Goal: Information Seeking & Learning: Learn about a topic

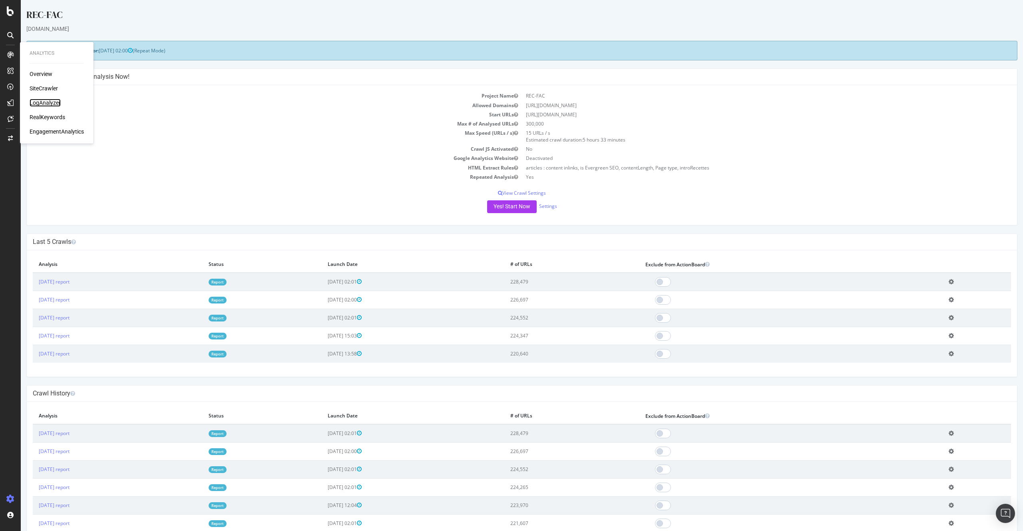
click at [46, 101] on div "LogAnalyzer" at bounding box center [45, 103] width 31 height 8
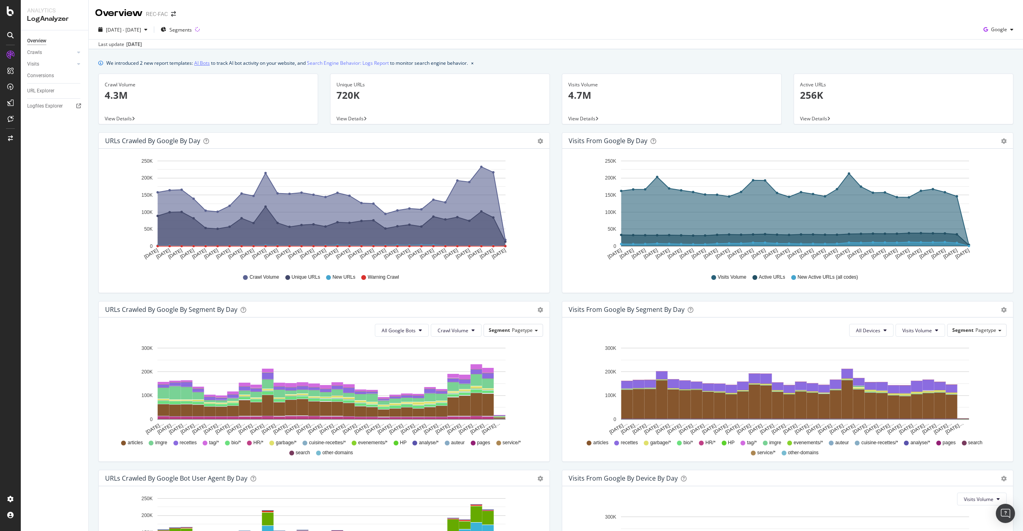
click at [202, 62] on link "AI Bots" at bounding box center [202, 63] width 16 height 8
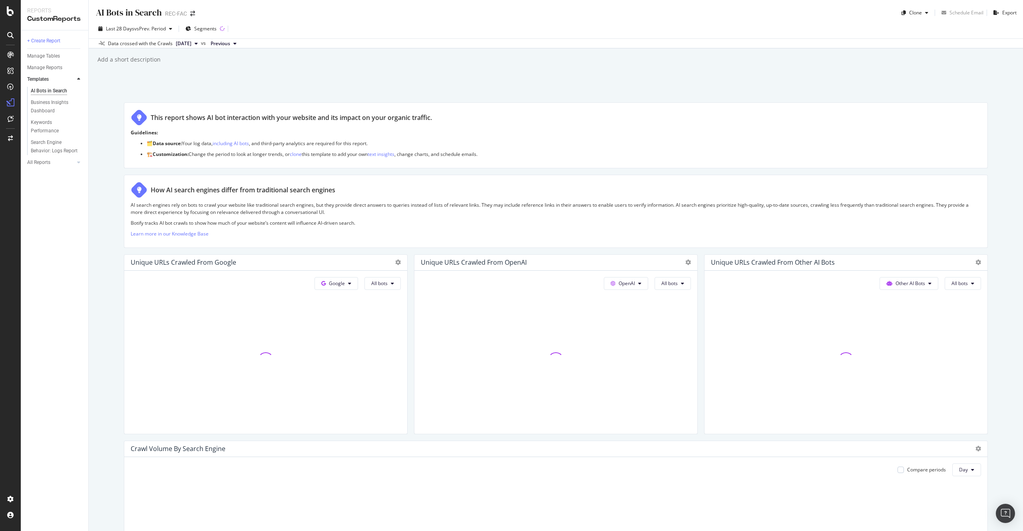
click at [164, 58] on div "Add a short description Add a short description" at bounding box center [560, 60] width 927 height 12
click at [150, 29] on span "vs Prev. Period" at bounding box center [150, 28] width 32 height 7
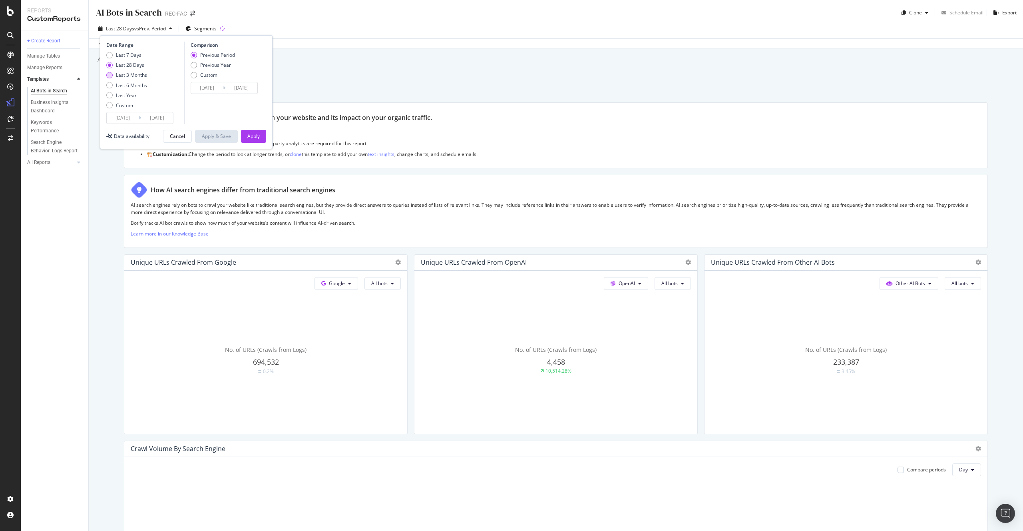
click at [140, 75] on div "Last 3 Months" at bounding box center [131, 75] width 31 height 7
type input "2025/06/18"
type input "2025/03/18"
type input "2025/06/17"
click at [251, 131] on div "Apply" at bounding box center [253, 136] width 12 height 12
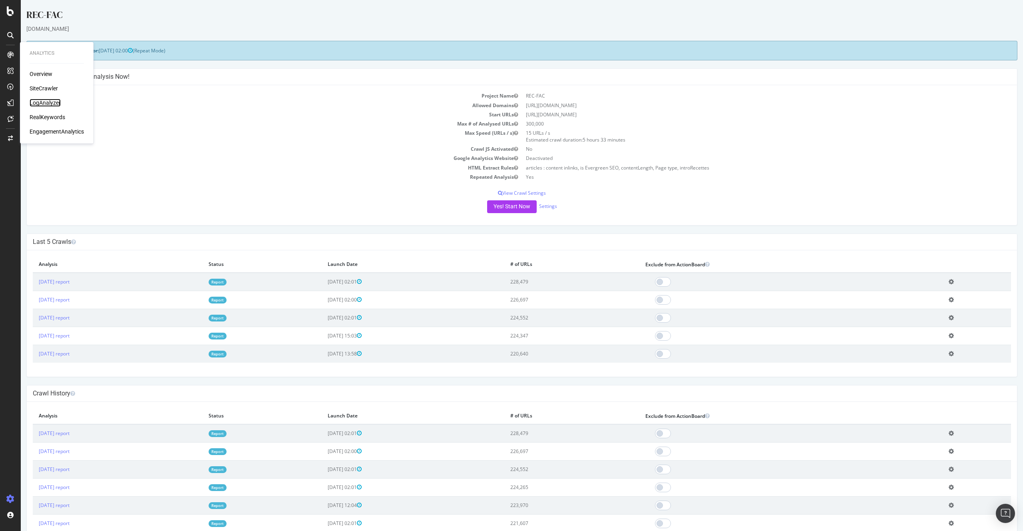
click at [58, 106] on div "LogAnalyzer" at bounding box center [45, 103] width 31 height 8
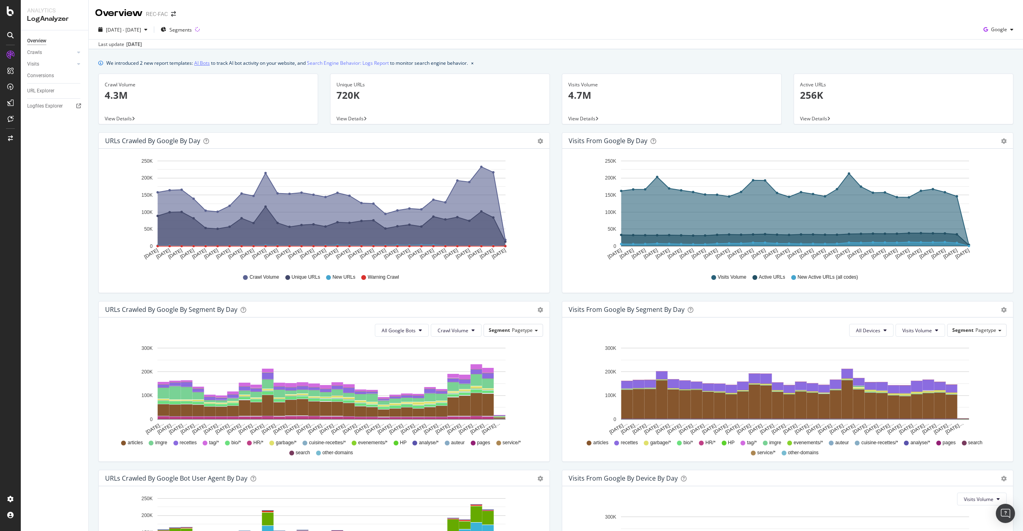
click at [205, 65] on link "AI Bots" at bounding box center [202, 63] width 16 height 8
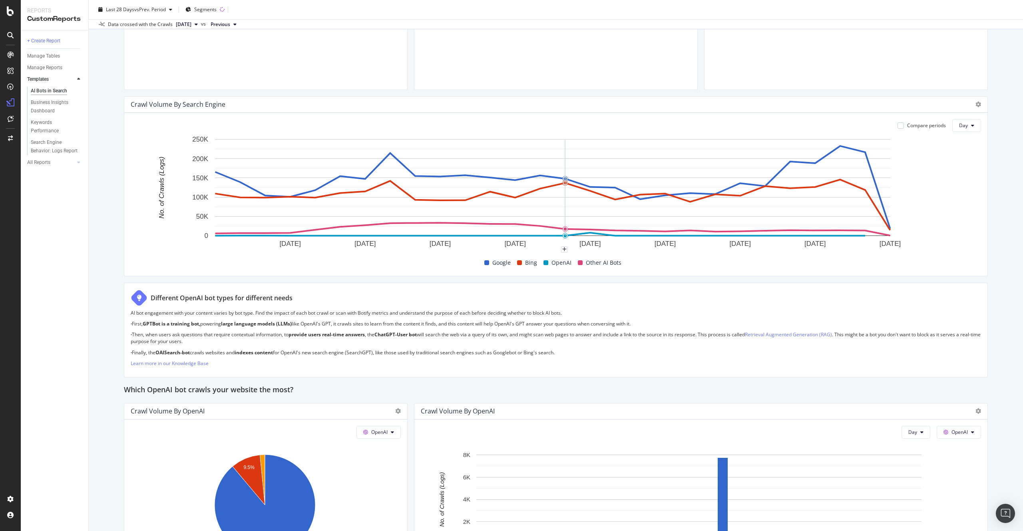
scroll to position [339, 0]
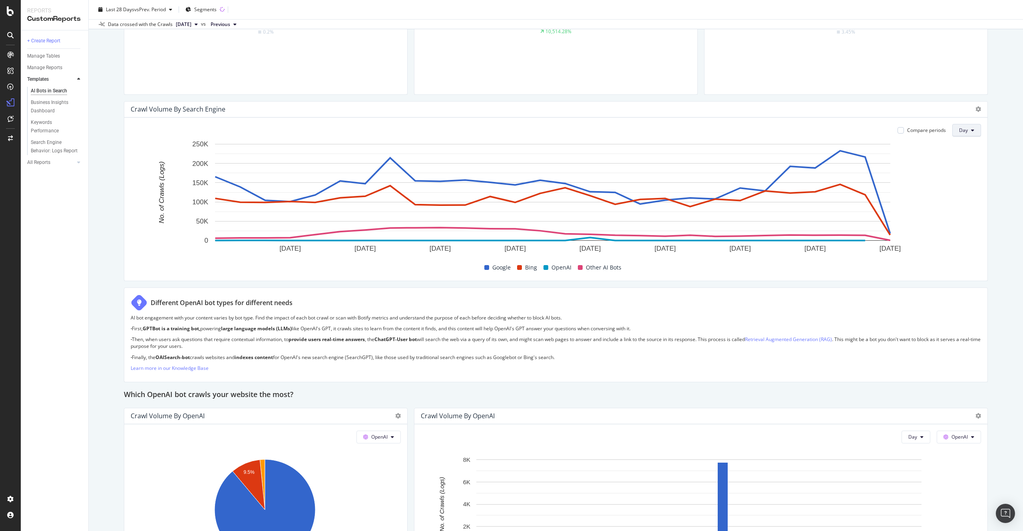
click at [959, 132] on span "Day" at bounding box center [963, 130] width 9 height 7
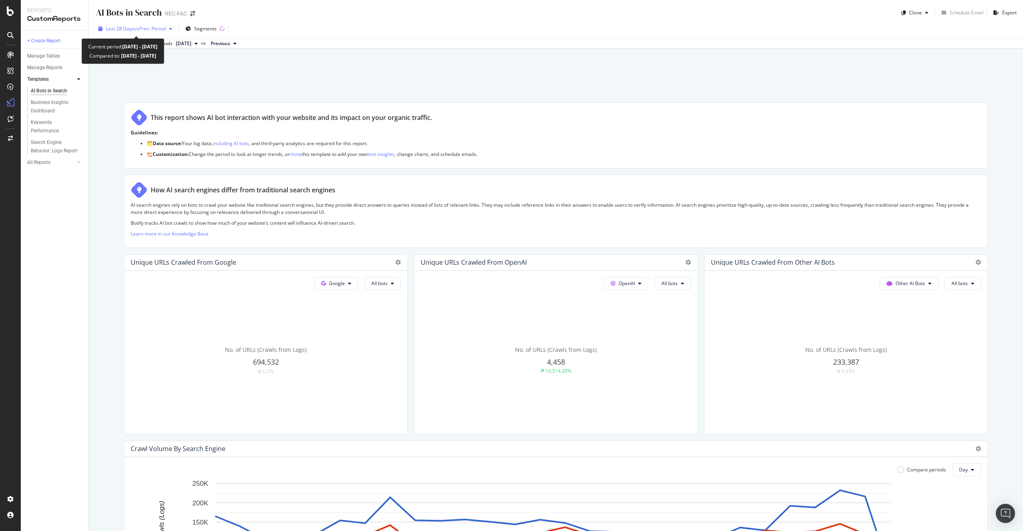
click at [144, 29] on span "vs Prev. Period" at bounding box center [150, 28] width 32 height 7
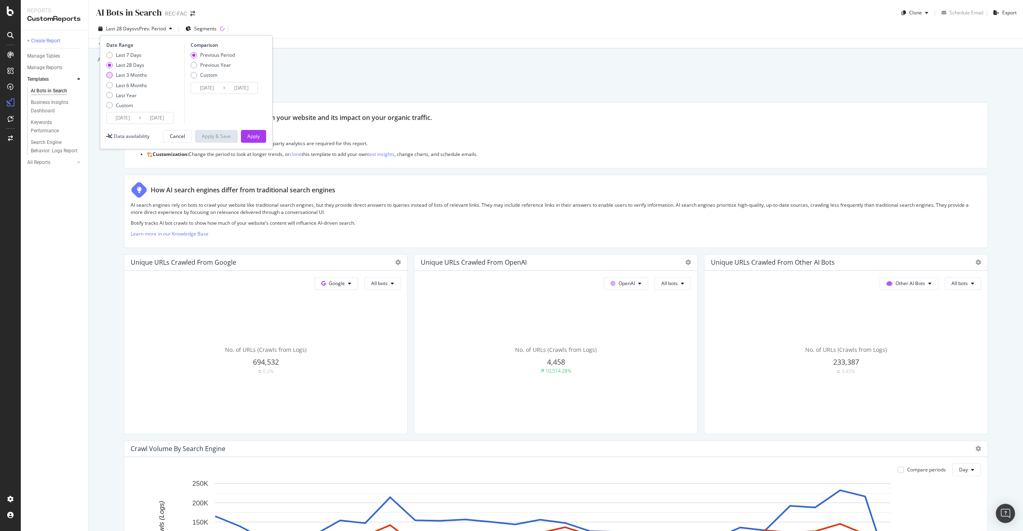
click at [133, 78] on div "Last 3 Months" at bounding box center [131, 75] width 31 height 7
type input "2025/06/18"
type input "2025/03/18"
type input "2025/06/17"
click at [140, 84] on div "Last 6 Months" at bounding box center [131, 85] width 31 height 7
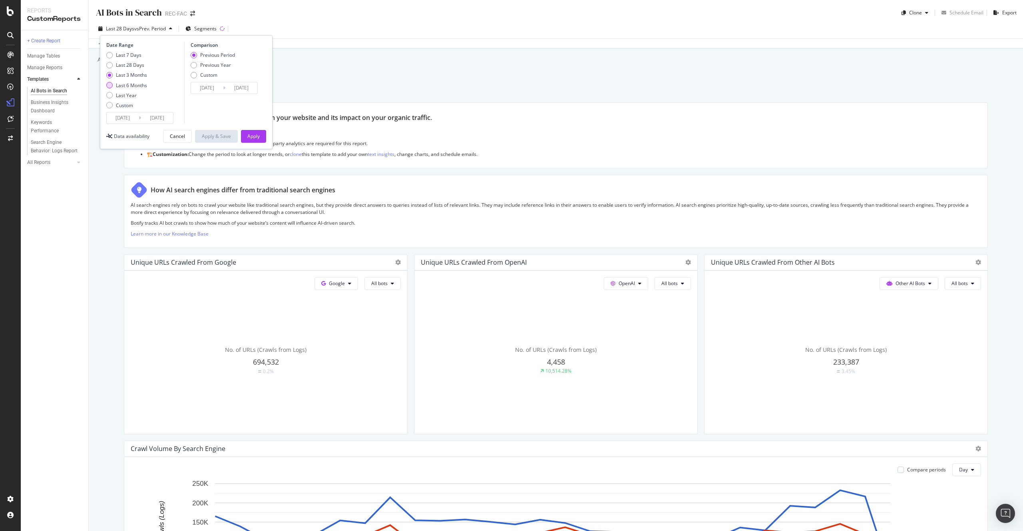
type input "2025/03/18"
type input "2024/09/14"
type input "2025/03/17"
click at [266, 140] on div "Date Range Last 7 Days Last 28 Days Last 3 Months Last 6 Months Last Year Custo…" at bounding box center [186, 92] width 173 height 114
click at [258, 138] on div "Apply" at bounding box center [253, 136] width 12 height 7
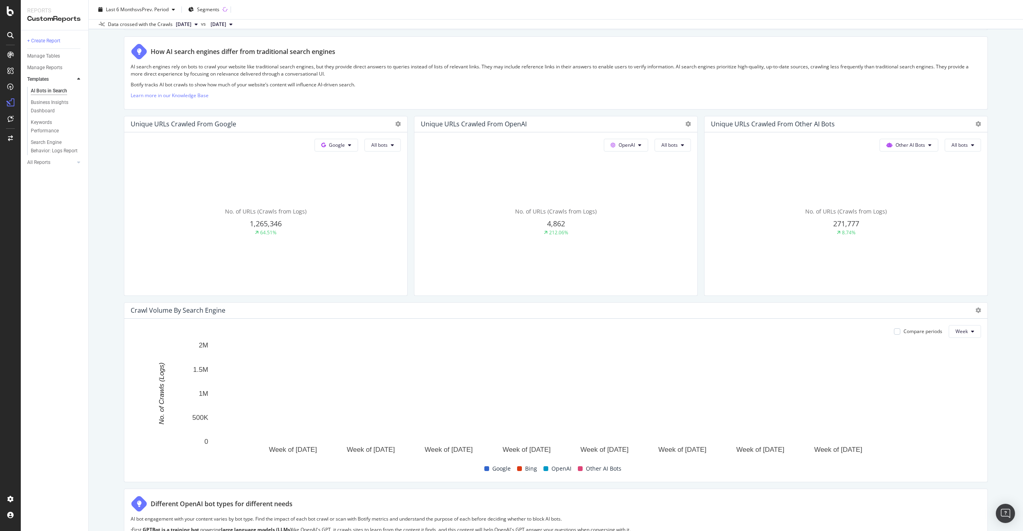
scroll to position [261, 0]
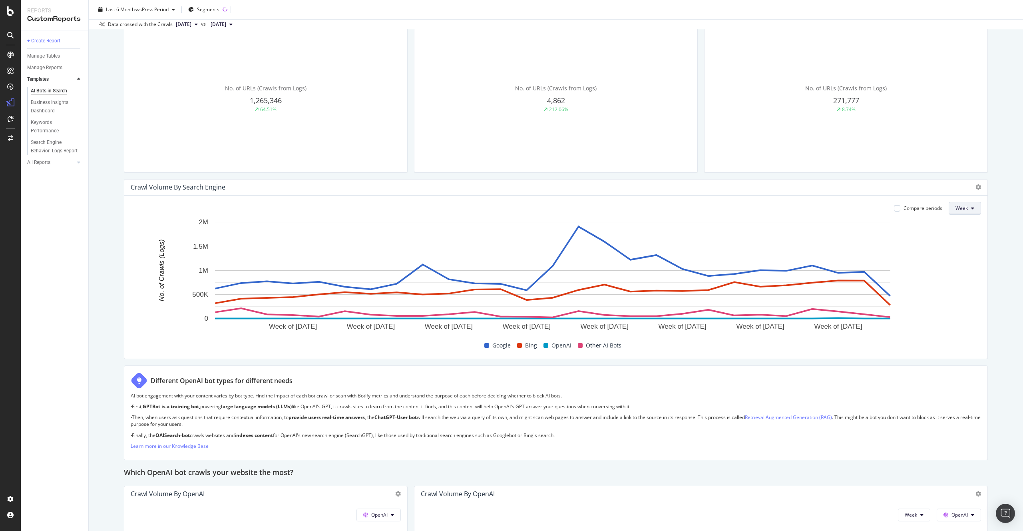
click at [959, 207] on span "Week" at bounding box center [962, 208] width 12 height 7
click at [895, 211] on div at bounding box center [897, 208] width 6 height 6
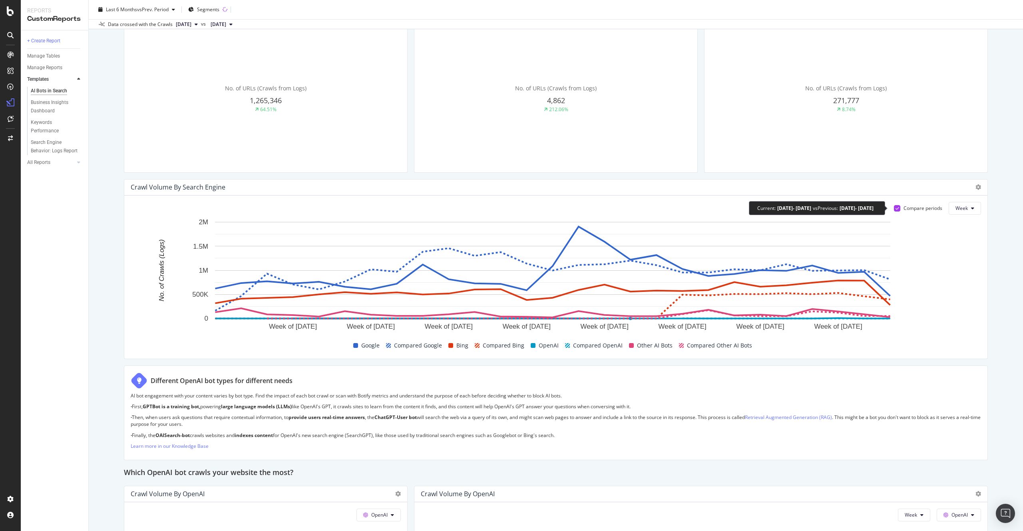
click at [894, 210] on div at bounding box center [897, 208] width 6 height 6
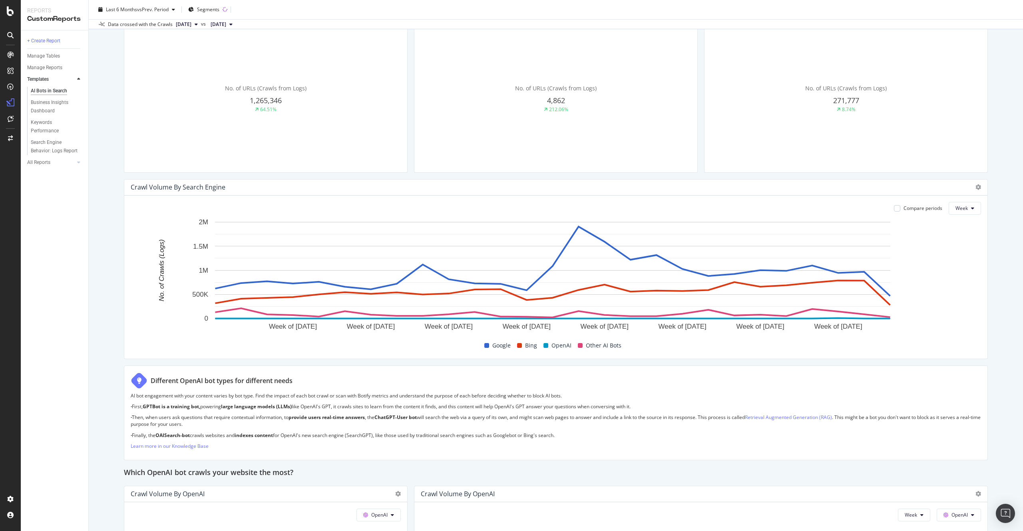
click at [972, 185] on div at bounding box center [977, 187] width 10 height 8
click at [976, 186] on icon at bounding box center [979, 187] width 6 height 6
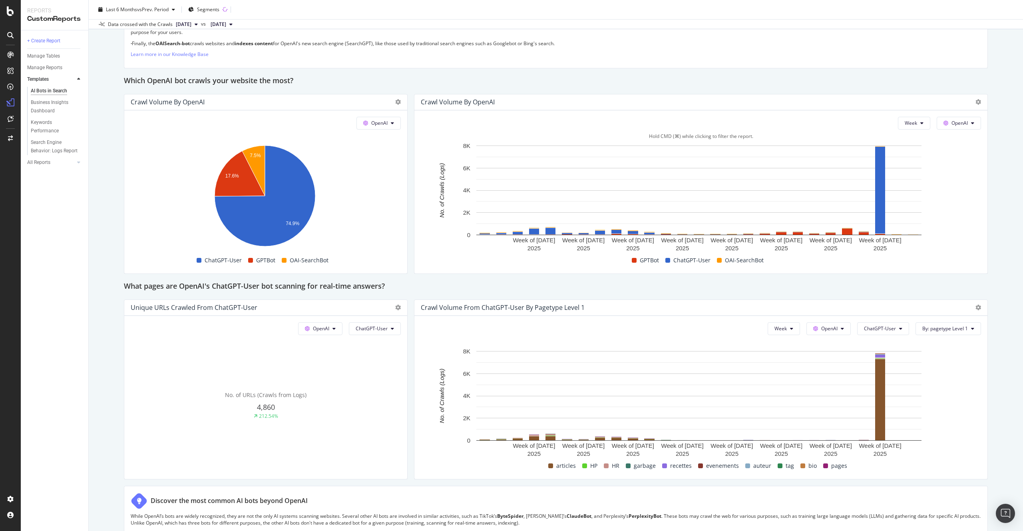
scroll to position [658, 0]
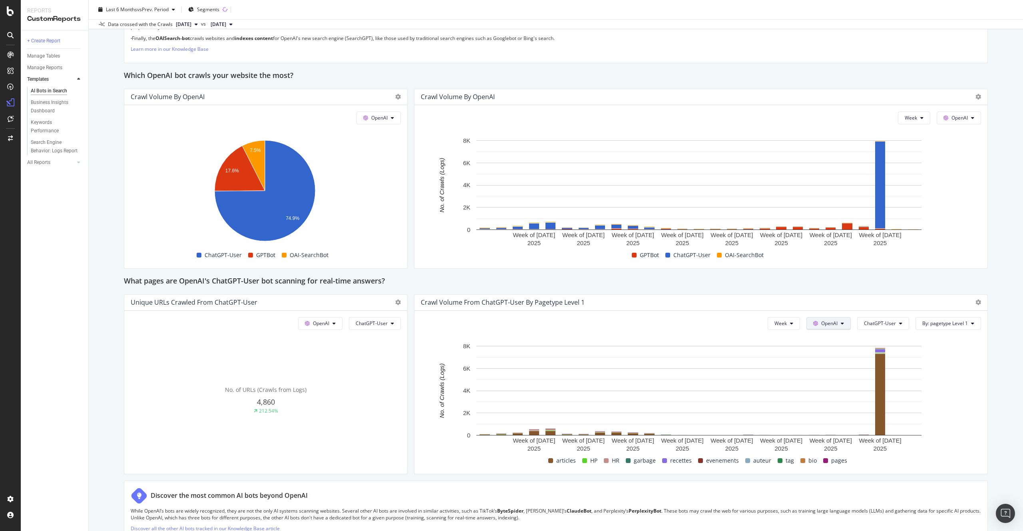
click at [822, 320] on span "OpenAI" at bounding box center [830, 323] width 16 height 7
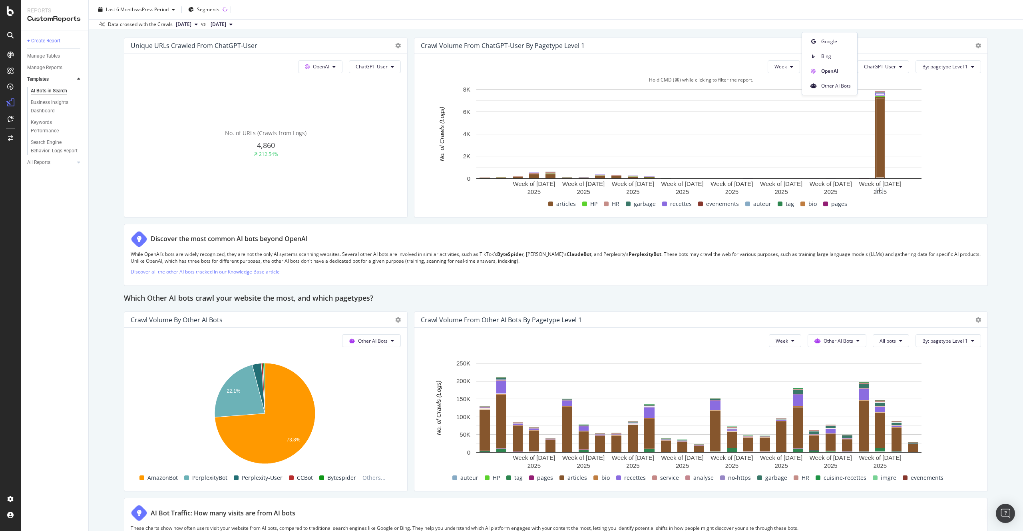
scroll to position [956, 0]
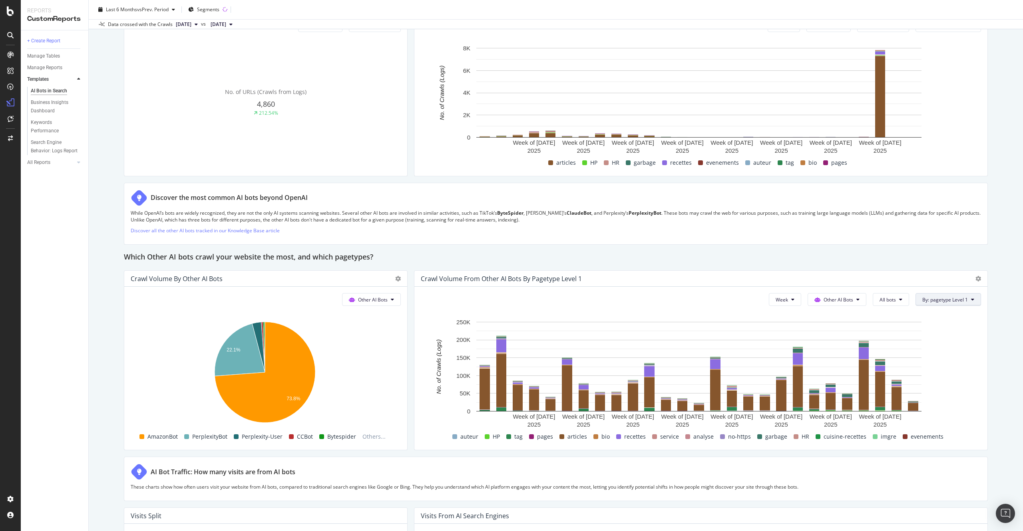
click at [940, 299] on span "By: pagetype Level 1" at bounding box center [946, 299] width 46 height 7
click at [952, 333] on div "Select a Segment" at bounding box center [960, 327] width 99 height 13
click at [954, 338] on div "Segments" at bounding box center [956, 342] width 88 height 11
click at [419, 260] on div "Which Other AI bots crawl your website the most, and which pagetypes?" at bounding box center [556, 257] width 864 height 13
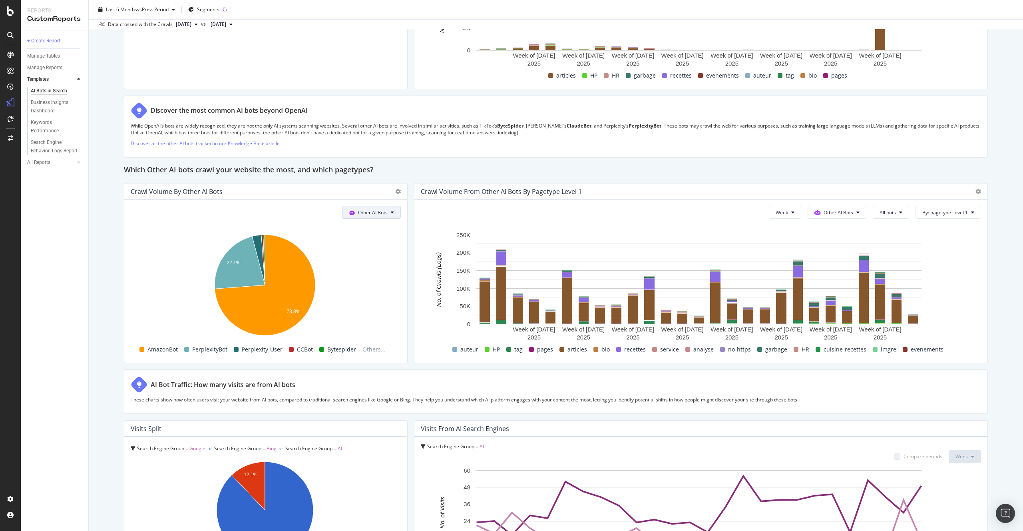
click at [379, 207] on button "Other AI Bots" at bounding box center [371, 212] width 59 height 13
click at [486, 168] on div "Which Other AI bots crawl your website the most, and which pagetypes?" at bounding box center [556, 170] width 864 height 13
click at [763, 215] on div "Week Other AI Bots All bots By: pagetype Level 1" at bounding box center [872, 212] width 219 height 13
click at [763, 214] on div "Week Other AI Bots All bots By: pagetype Level 1" at bounding box center [872, 212] width 219 height 13
click at [776, 211] on span "Week" at bounding box center [782, 212] width 12 height 7
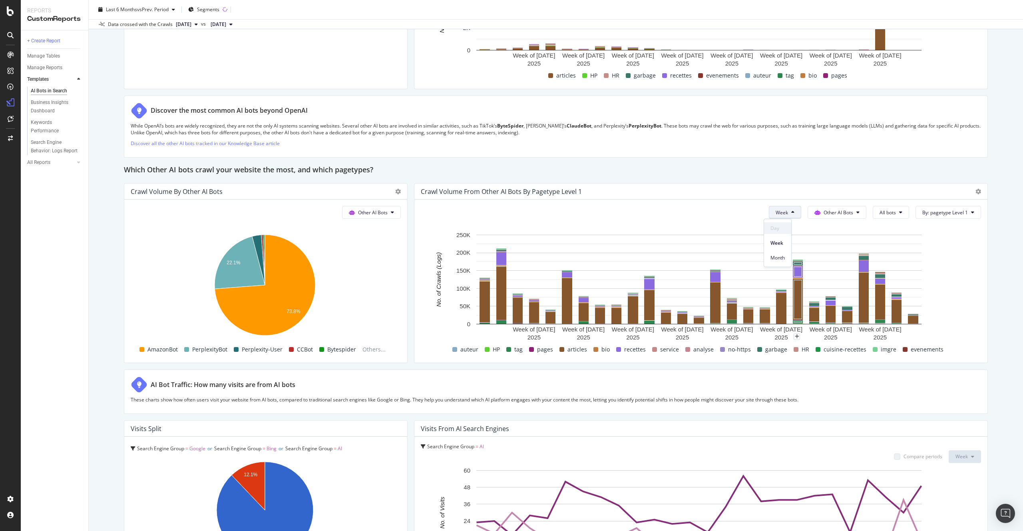
click at [780, 226] on span "Day" at bounding box center [778, 228] width 14 height 7
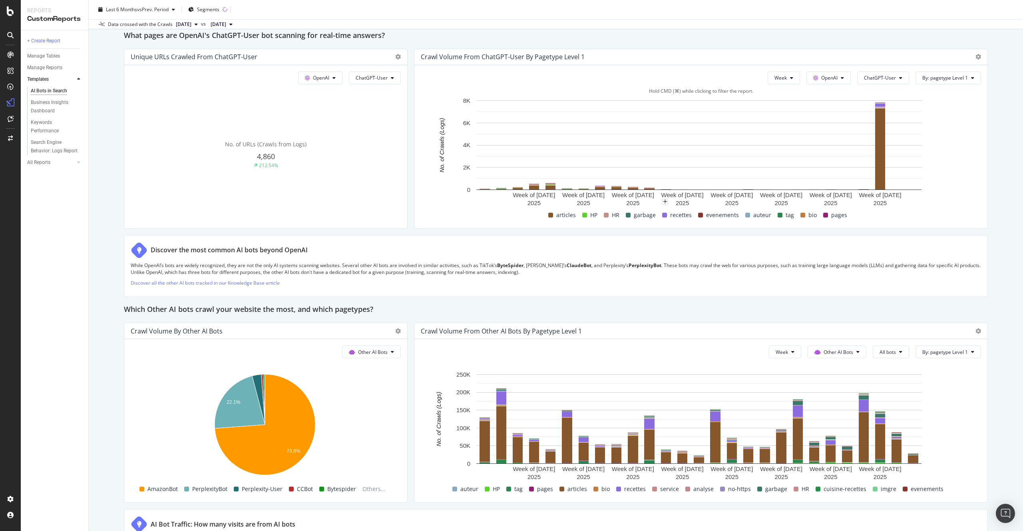
scroll to position [863, 0]
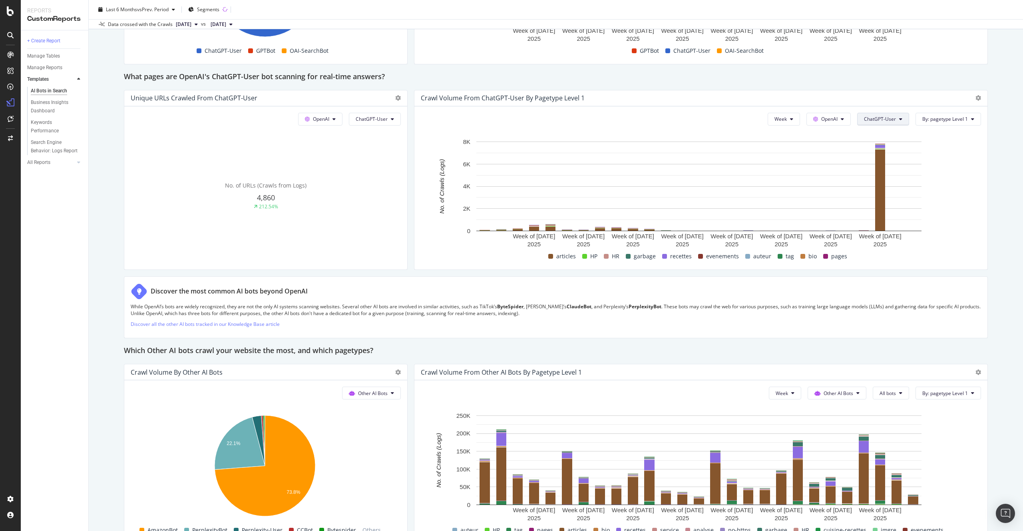
click at [879, 114] on button "ChatGPT-User" at bounding box center [884, 119] width 52 height 13
click at [983, 209] on div "AI Bots in Search AI Bots in Search REC-FAC Clone Schedule Email Export Last 6 …" at bounding box center [556, 265] width 935 height 531
click at [880, 121] on span "ChatGPT-User" at bounding box center [880, 119] width 32 height 7
click at [985, 234] on div "AI Bots in Search AI Bots in Search REC-FAC Clone Schedule Email Export Last 6 …" at bounding box center [556, 265] width 935 height 531
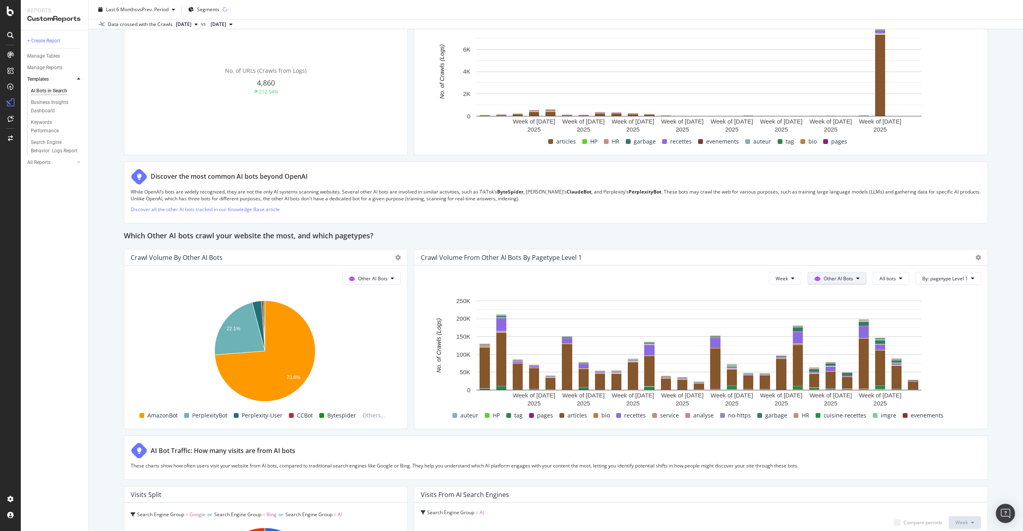
click at [852, 281] on button "Other AI Bots" at bounding box center [837, 278] width 59 height 13
click at [890, 275] on span "All bots" at bounding box center [888, 278] width 16 height 7
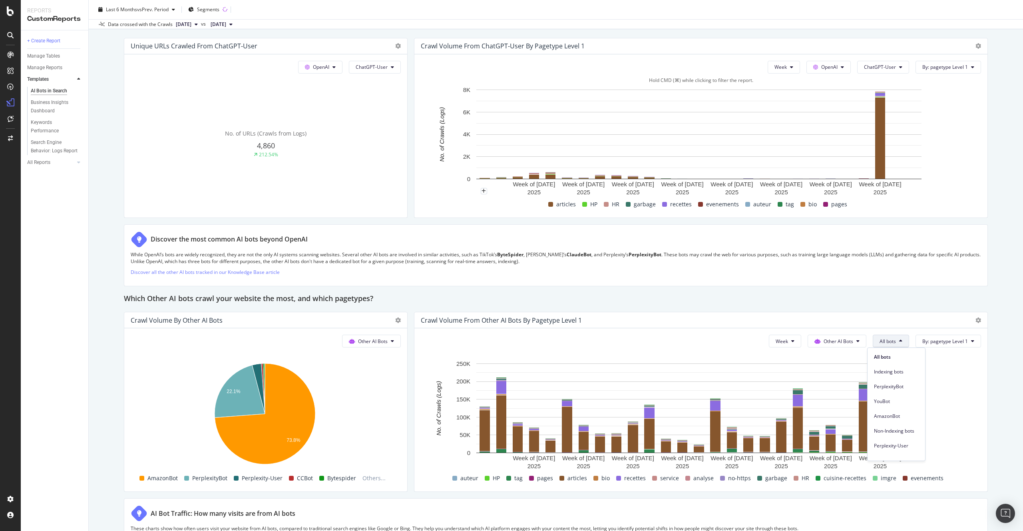
scroll to position [1029, 0]
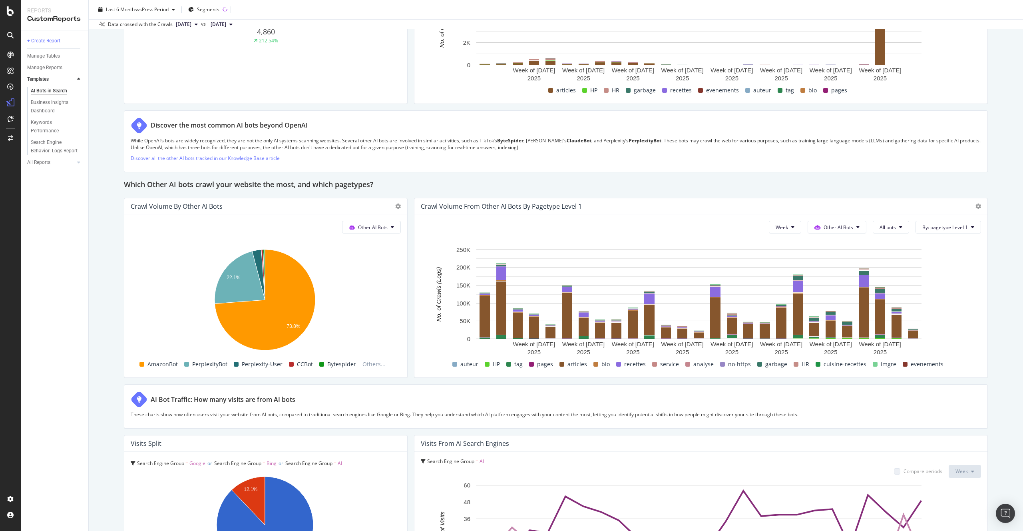
click at [780, 181] on div "Which Other AI bots crawl your website the most, and which pagetypes?" at bounding box center [556, 185] width 864 height 13
click at [842, 224] on span "Other AI Bots" at bounding box center [839, 227] width 30 height 7
click at [837, 244] on span "Google" at bounding box center [837, 242] width 31 height 7
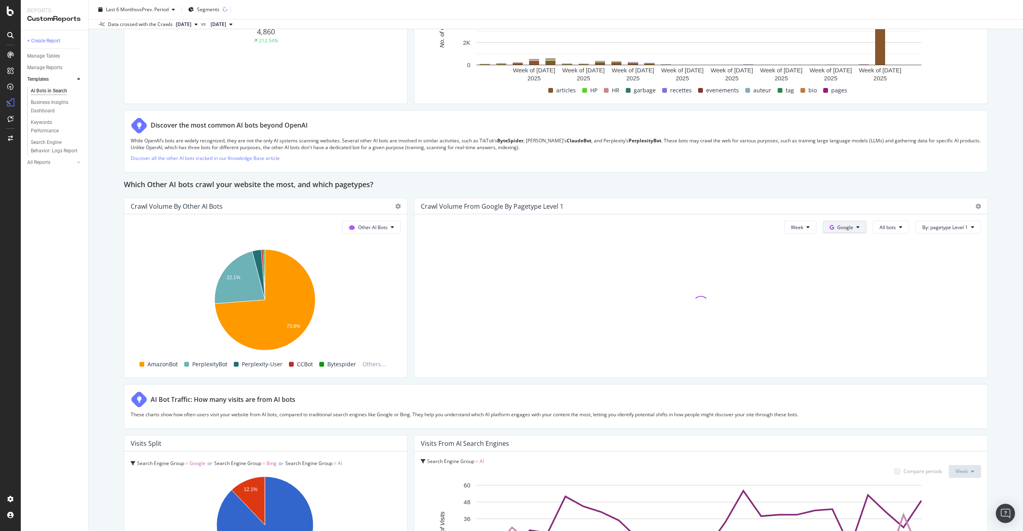
click at [843, 232] on button "Google" at bounding box center [845, 227] width 44 height 13
click at [849, 289] on span "Other AI Bots" at bounding box center [853, 287] width 30 height 7
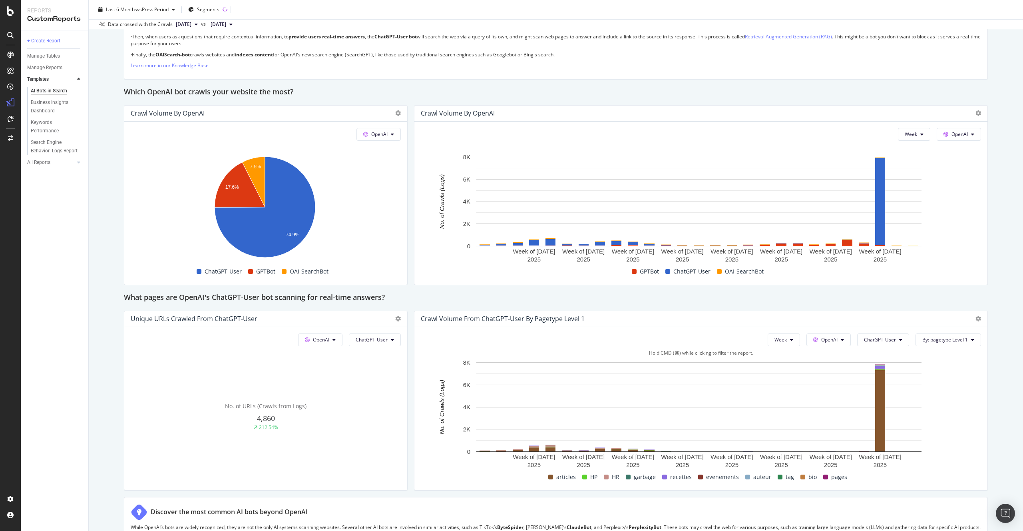
scroll to position [724, 0]
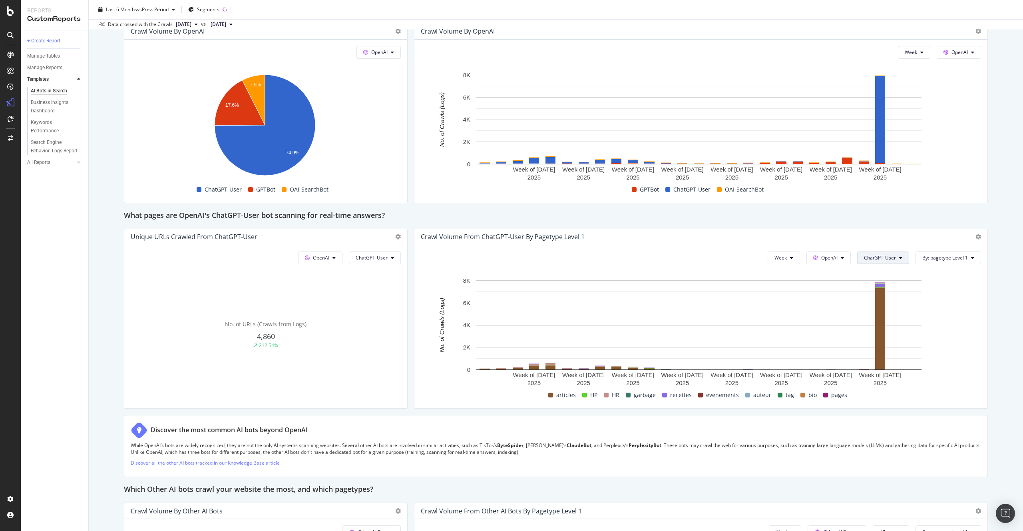
click at [883, 253] on button "ChatGPT-User" at bounding box center [884, 257] width 52 height 13
click at [973, 316] on rect "A chart." at bounding box center [699, 332] width 556 height 112
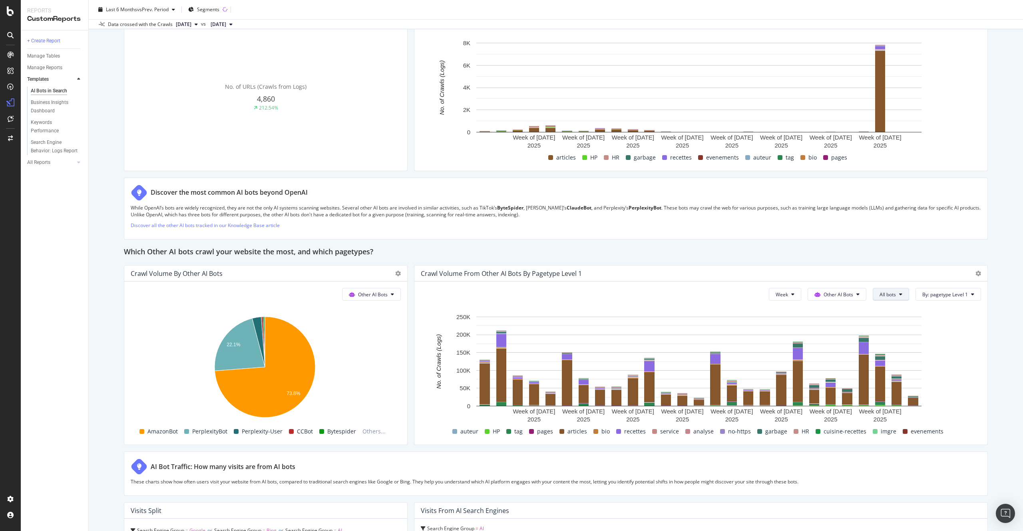
click at [892, 293] on button "All bots" at bounding box center [891, 294] width 36 height 13
click at [906, 342] on span "PerplexityBot" at bounding box center [896, 339] width 45 height 7
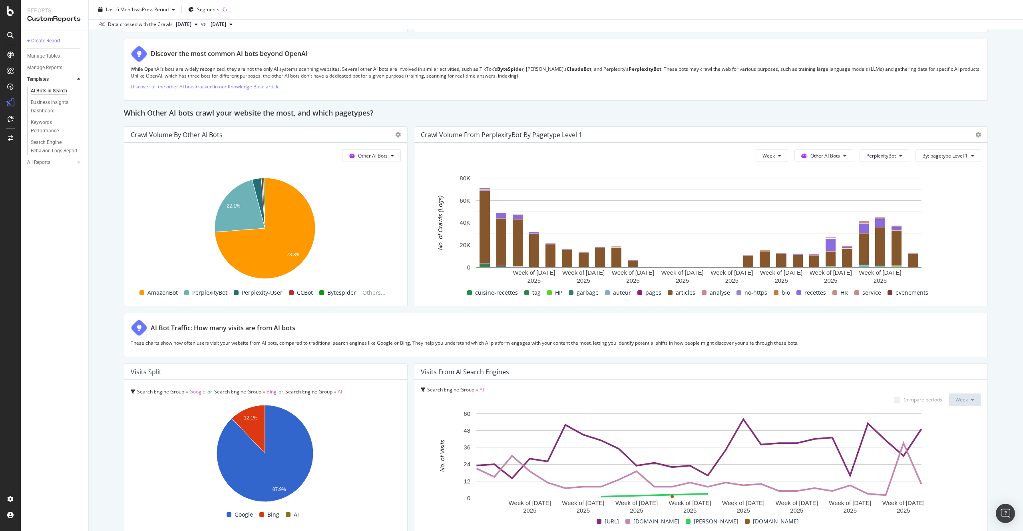
scroll to position [981, 0]
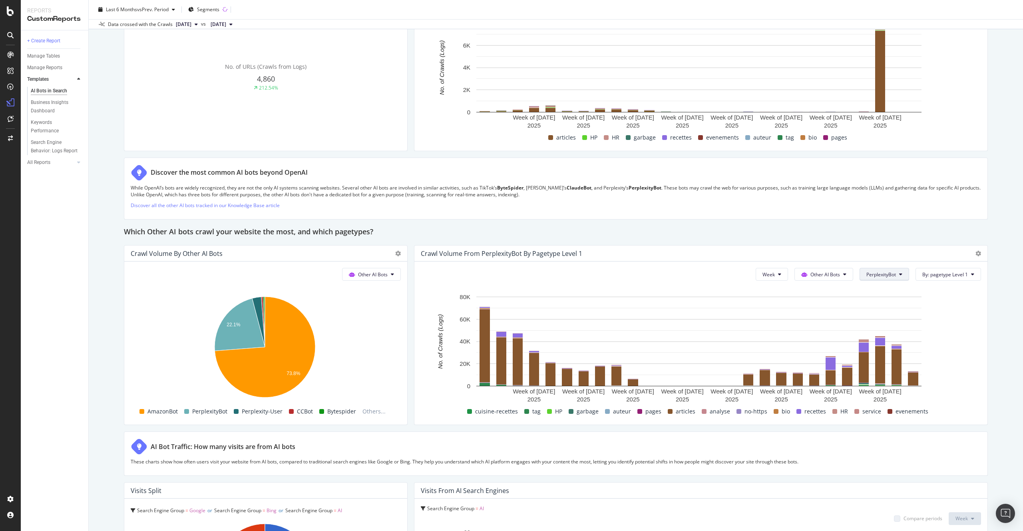
click at [877, 279] on button "PerplexityBot" at bounding box center [885, 274] width 50 height 13
click at [884, 346] on span "AmazonBot" at bounding box center [883, 349] width 45 height 7
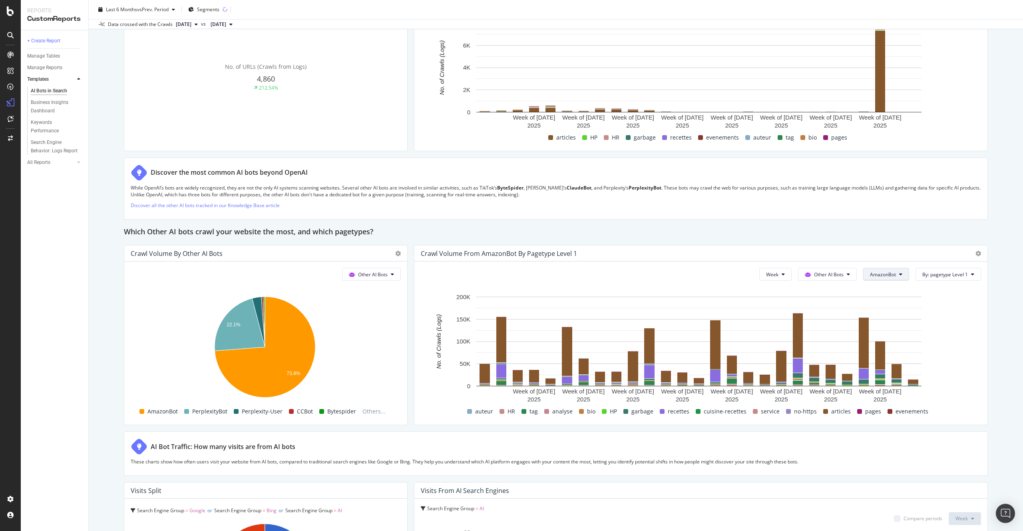
click at [888, 272] on span "AmazonBot" at bounding box center [883, 274] width 26 height 7
click at [894, 353] on span "CCBot" at bounding box center [887, 355] width 45 height 7
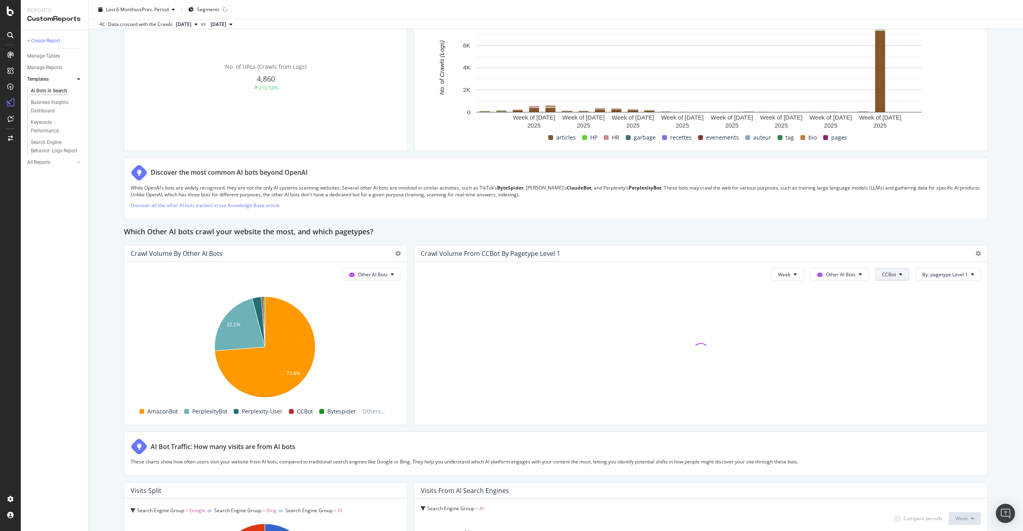
click at [893, 273] on button "CCBot" at bounding box center [893, 274] width 34 height 13
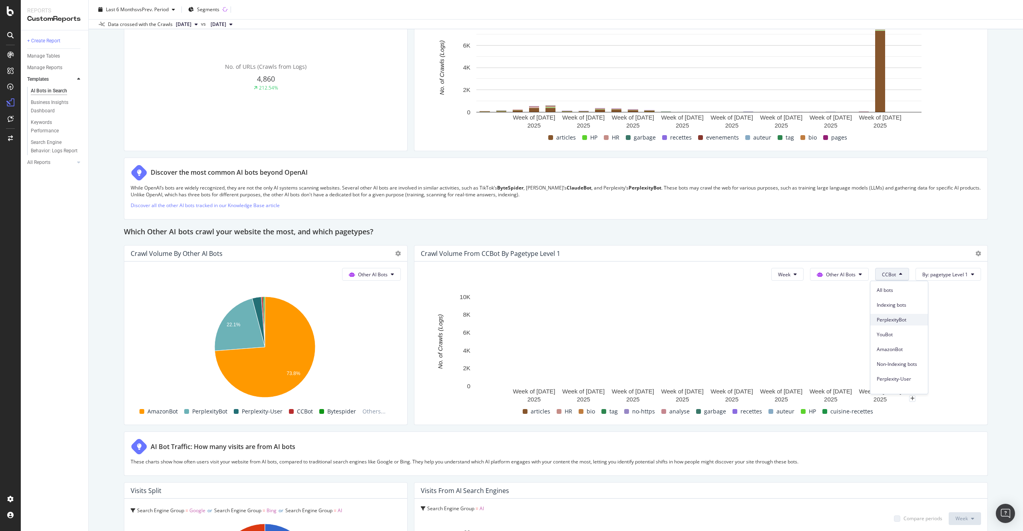
scroll to position [5, 0]
click at [908, 342] on span "AmazonBot" at bounding box center [899, 344] width 45 height 7
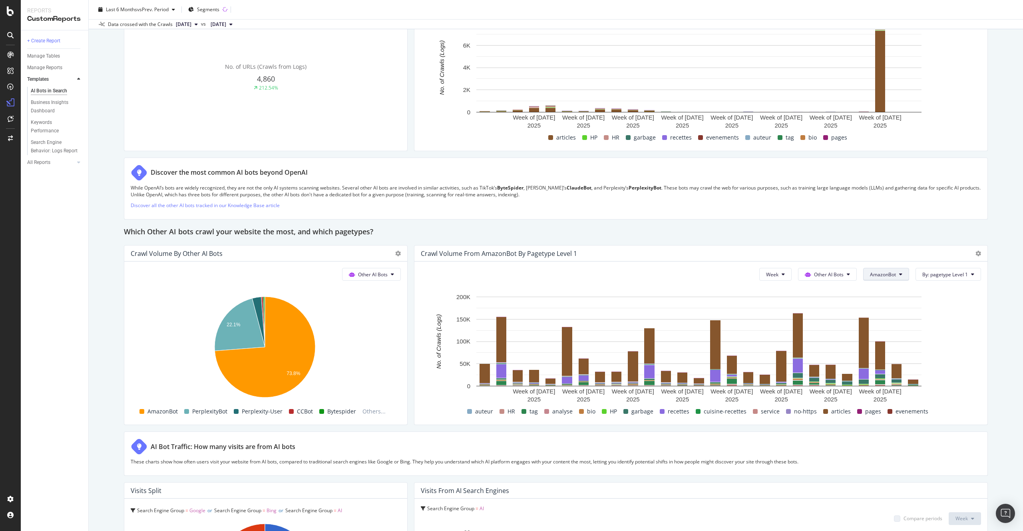
click at [885, 274] on span "AmazonBot" at bounding box center [883, 274] width 26 height 7
click at [882, 292] on span "All bots" at bounding box center [887, 290] width 45 height 7
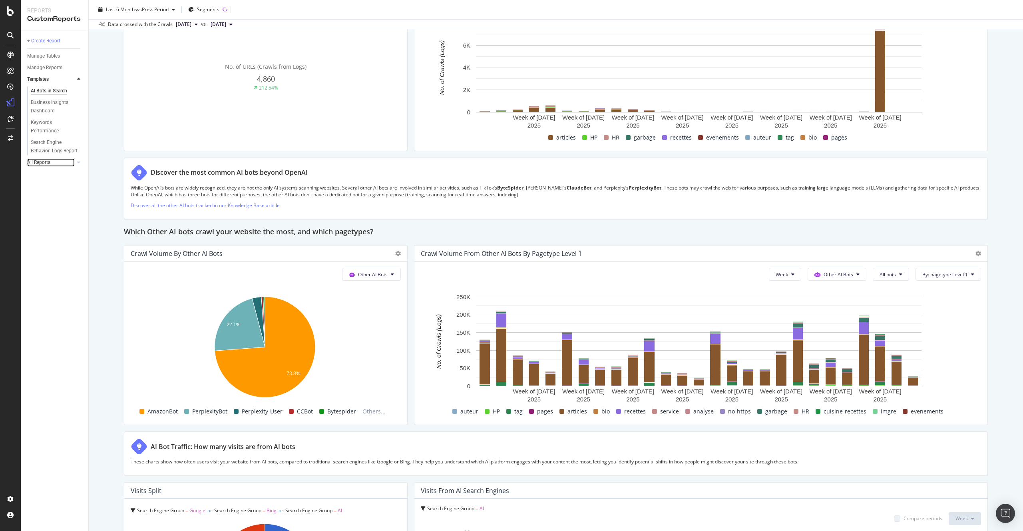
click at [70, 161] on div at bounding box center [71, 162] width 8 height 8
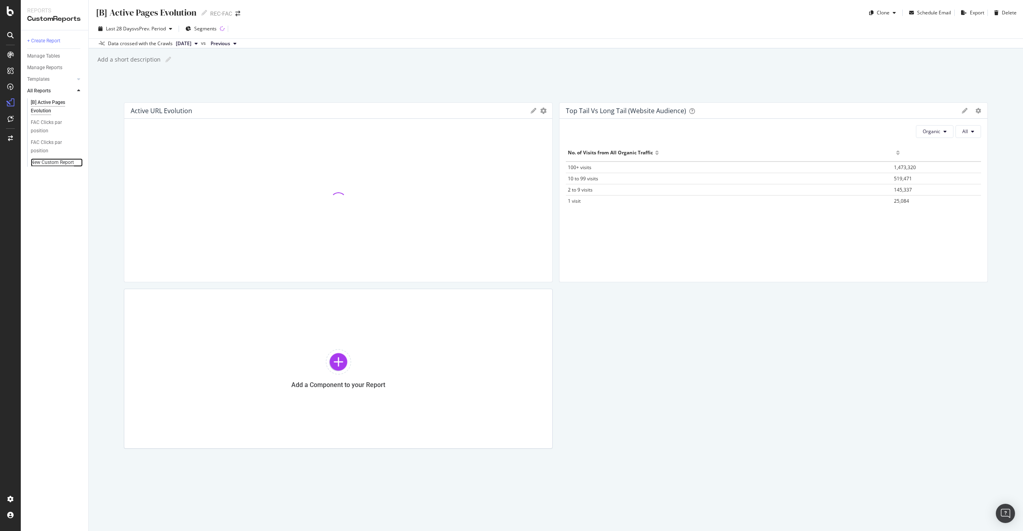
click at [56, 163] on div "New Custom Report" at bounding box center [52, 162] width 43 height 8
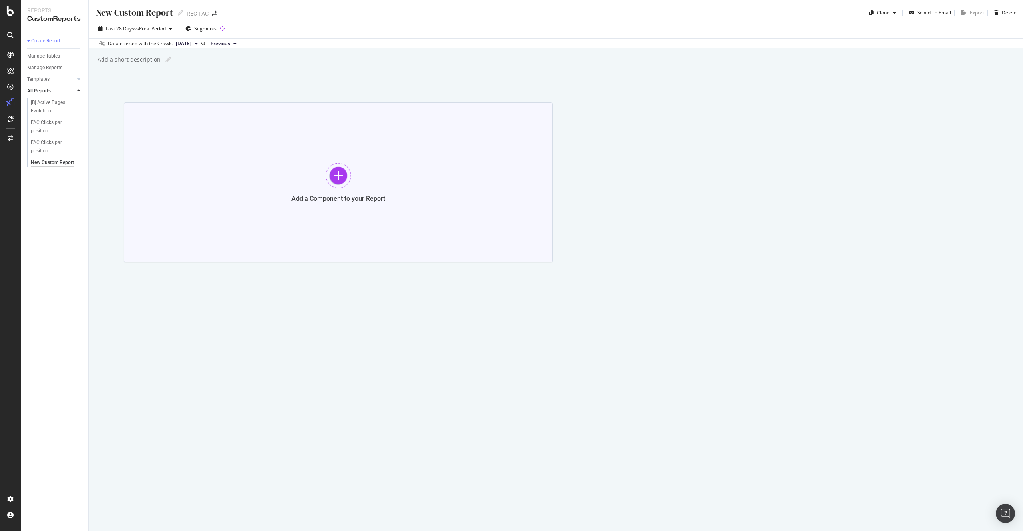
click at [307, 196] on div "Add a Component to your Report" at bounding box center [338, 199] width 94 height 8
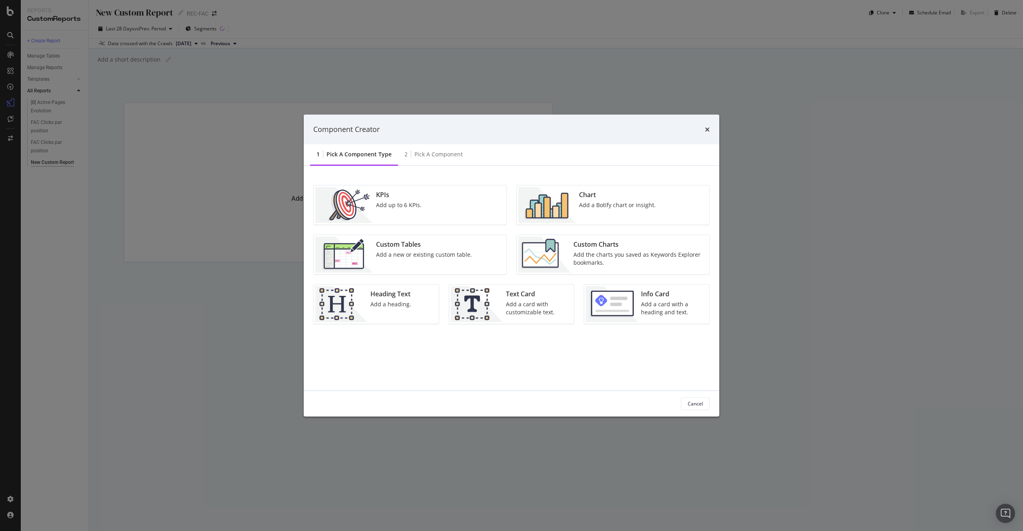
click at [656, 214] on div "Chart Add a Botify chart or insight." at bounding box center [617, 205] width 83 height 36
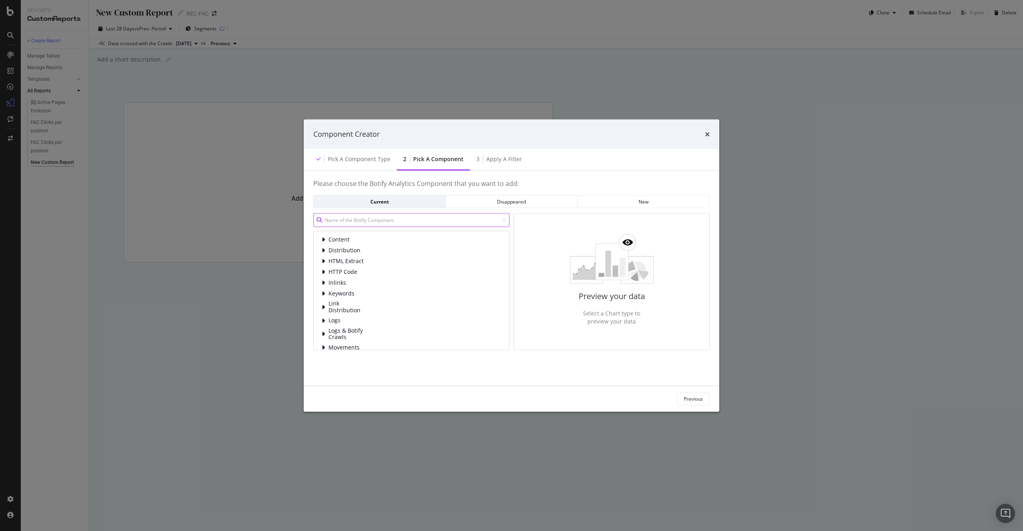
click at [369, 216] on input "modal" at bounding box center [411, 220] width 196 height 14
type input "o"
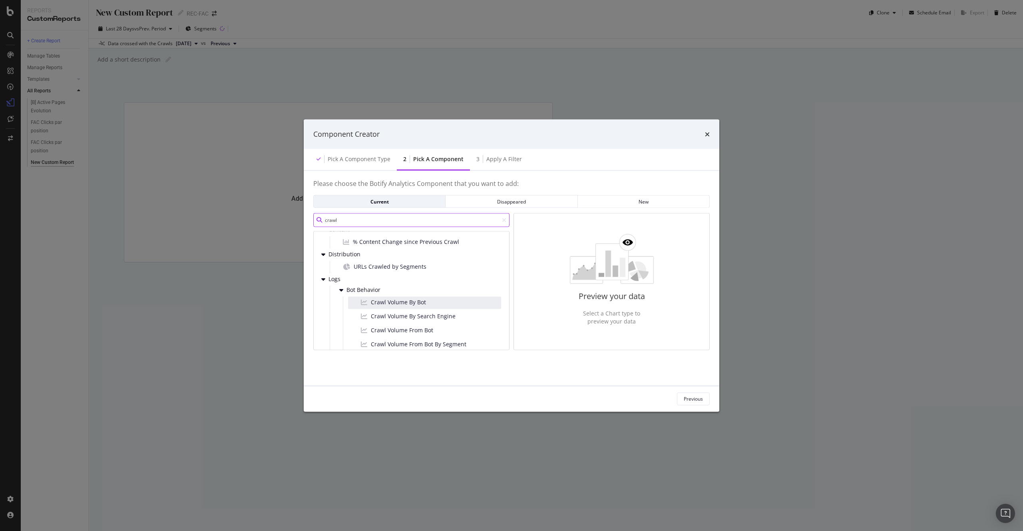
type input "crawl"
click at [444, 305] on div "Crawl Volume By Bot" at bounding box center [424, 303] width 153 height 12
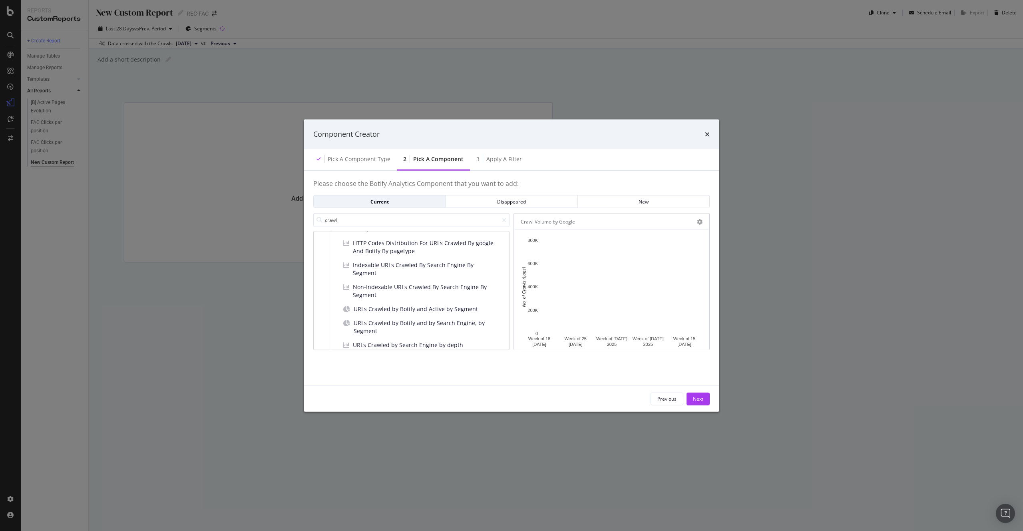
scroll to position [481, 0]
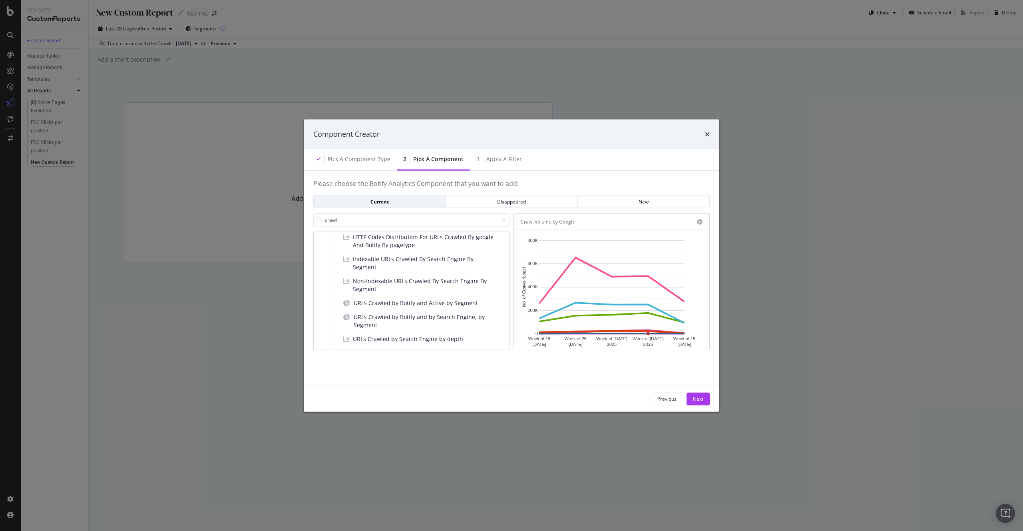
click at [614, 389] on div "Previous Next" at bounding box center [512, 399] width 416 height 26
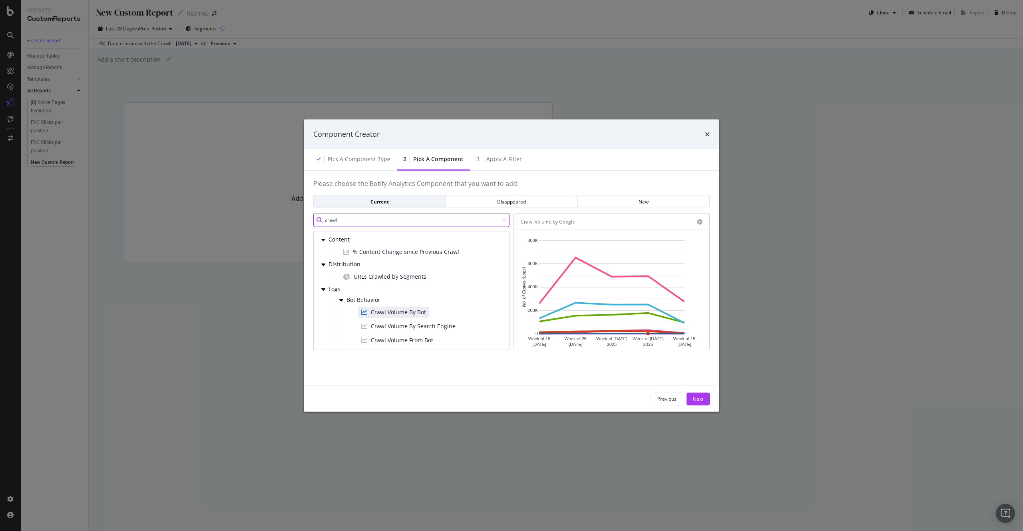
drag, startPoint x: 379, startPoint y: 222, endPoint x: 295, endPoint y: 213, distance: 84.1
click at [295, 213] on div "Component Creator Pick a Component type 2 Pick a Component 3 Apply a Filter Ple…" at bounding box center [511, 265] width 1023 height 531
type input "ai"
drag, startPoint x: 333, startPoint y: 225, endPoint x: 291, endPoint y: 221, distance: 42.9
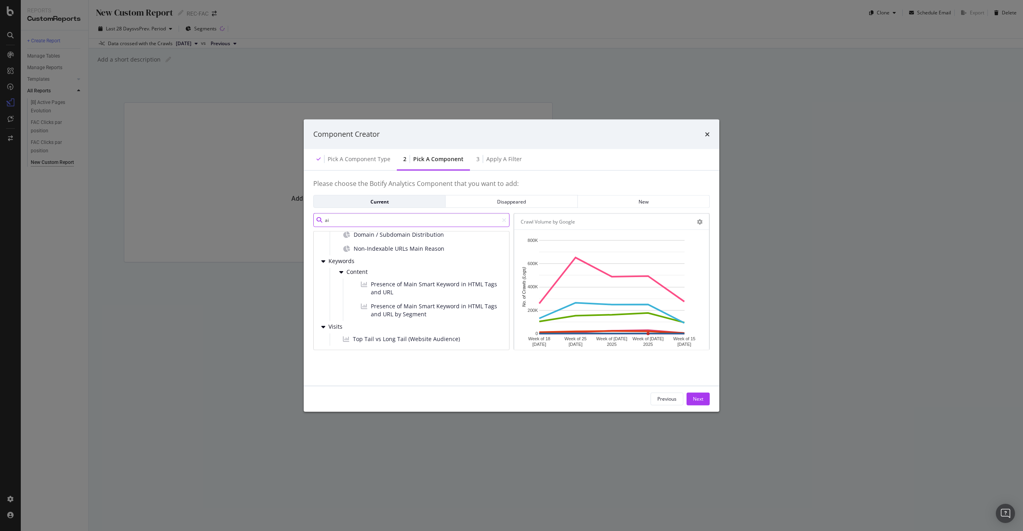
click at [291, 221] on div "Component Creator Pick a Component type 2 Pick a Component 3 Apply a Filter Ple…" at bounding box center [511, 265] width 1023 height 531
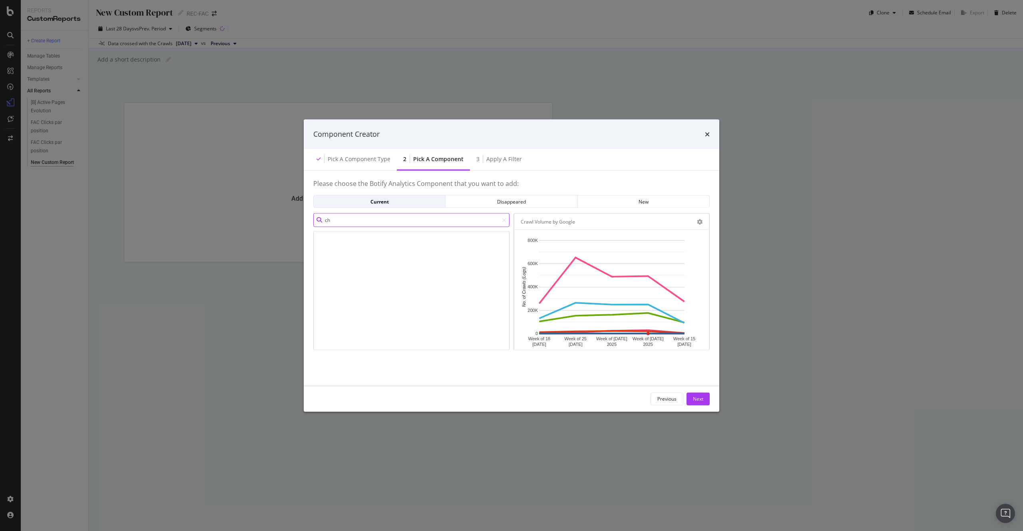
type input "c"
type input "o"
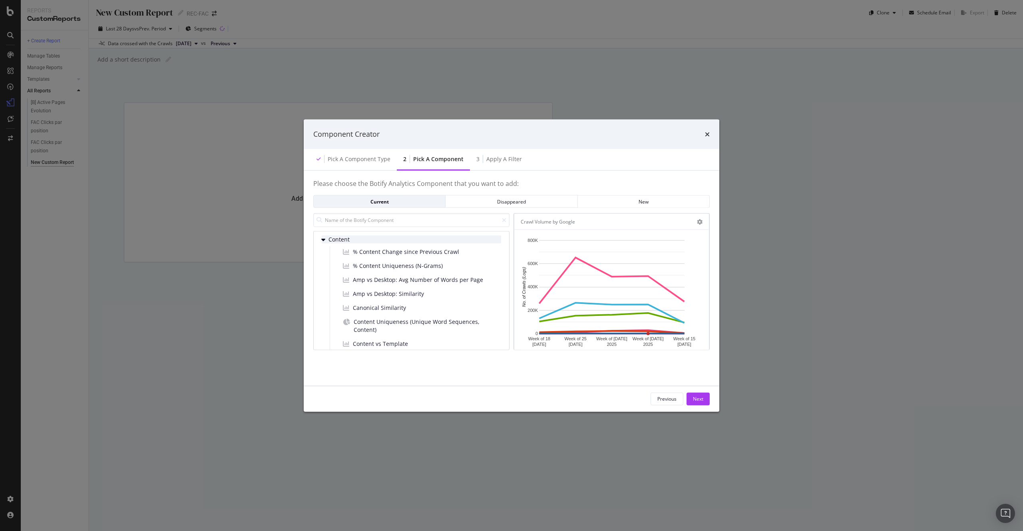
click at [326, 237] on div "modal" at bounding box center [324, 239] width 5 height 8
click at [326, 247] on div "modal" at bounding box center [324, 250] width 5 height 8
click at [323, 258] on icon "modal" at bounding box center [323, 261] width 4 height 6
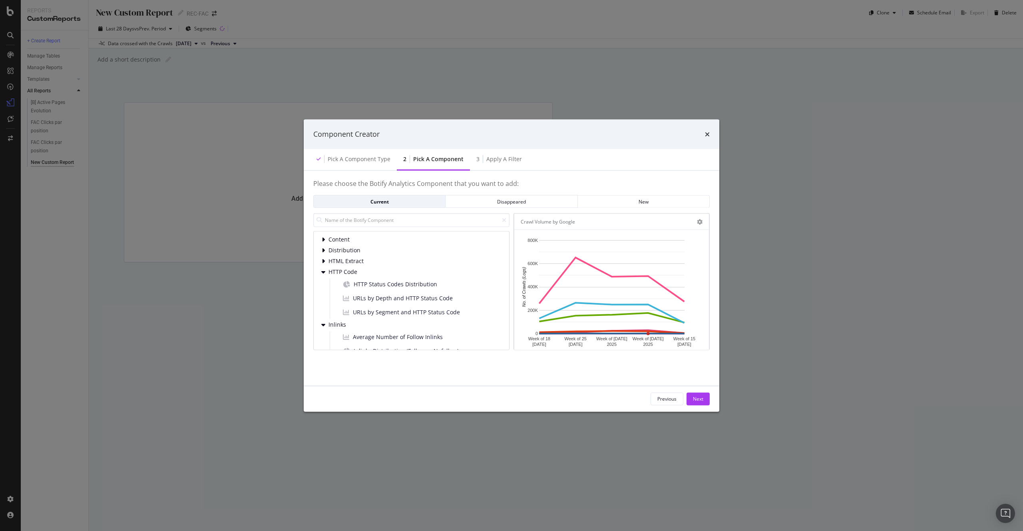
click at [322, 275] on icon "modal" at bounding box center [323, 272] width 4 height 6
click at [323, 281] on icon "modal" at bounding box center [323, 282] width 4 height 6
click at [323, 240] on icon "modal" at bounding box center [323, 242] width 4 height 6
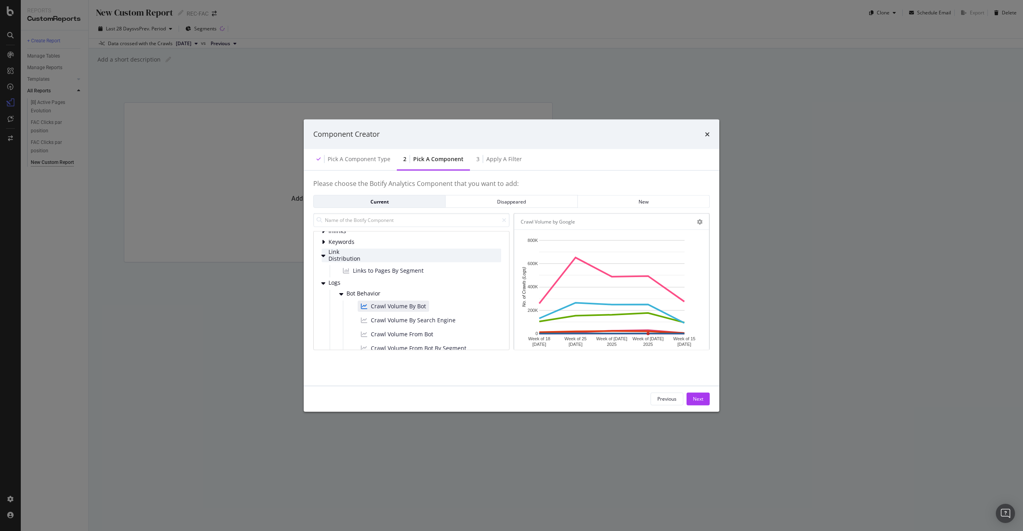
click at [322, 260] on div "Link Distribution" at bounding box center [412, 255] width 180 height 13
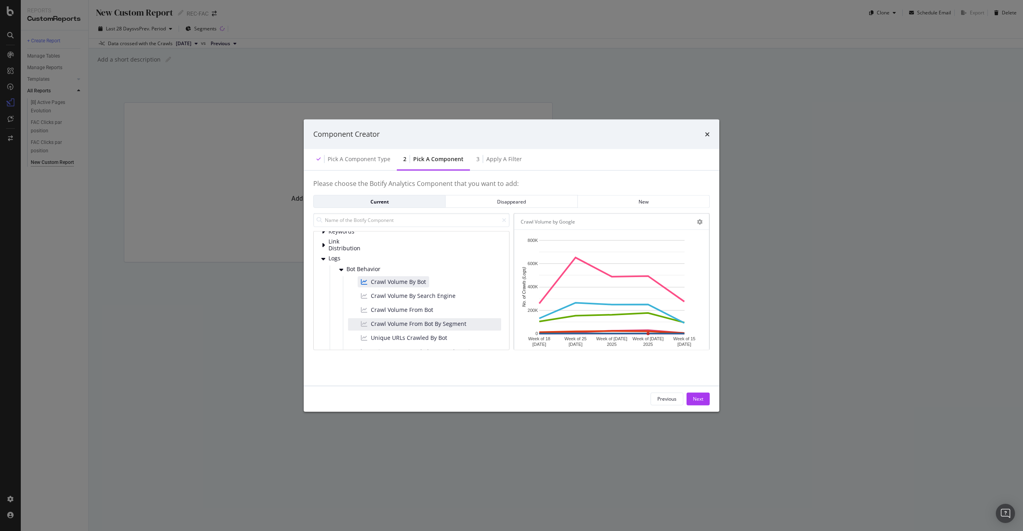
scroll to position [72, 0]
click at [407, 298] on span "Crawl Volume From Bot" at bounding box center [402, 299] width 62 height 8
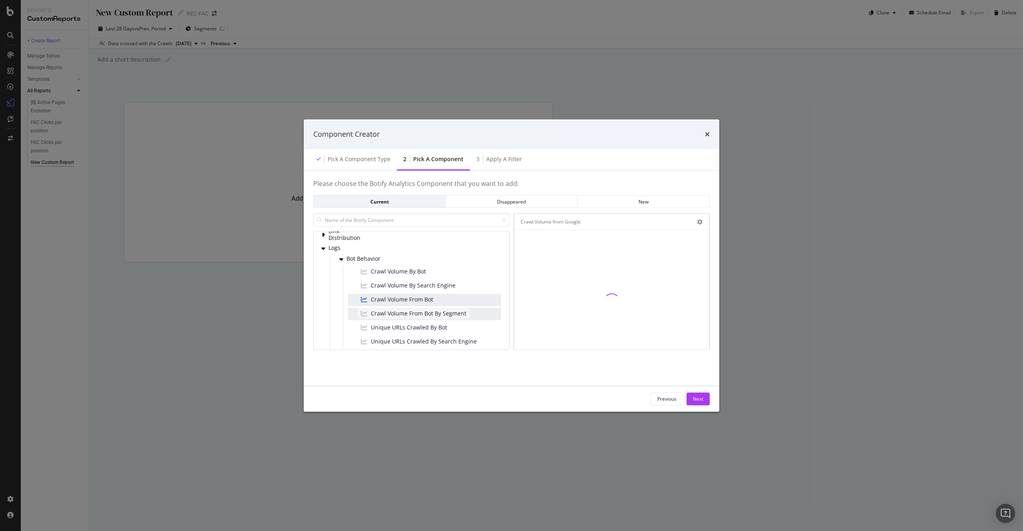
click at [405, 313] on span "Crawl Volume From Bot By Segment" at bounding box center [419, 313] width 96 height 8
click at [405, 318] on div "Crawl Volume From Bot By Segment" at bounding box center [414, 312] width 112 height 11
click at [701, 221] on icon "modal" at bounding box center [700, 222] width 6 height 6
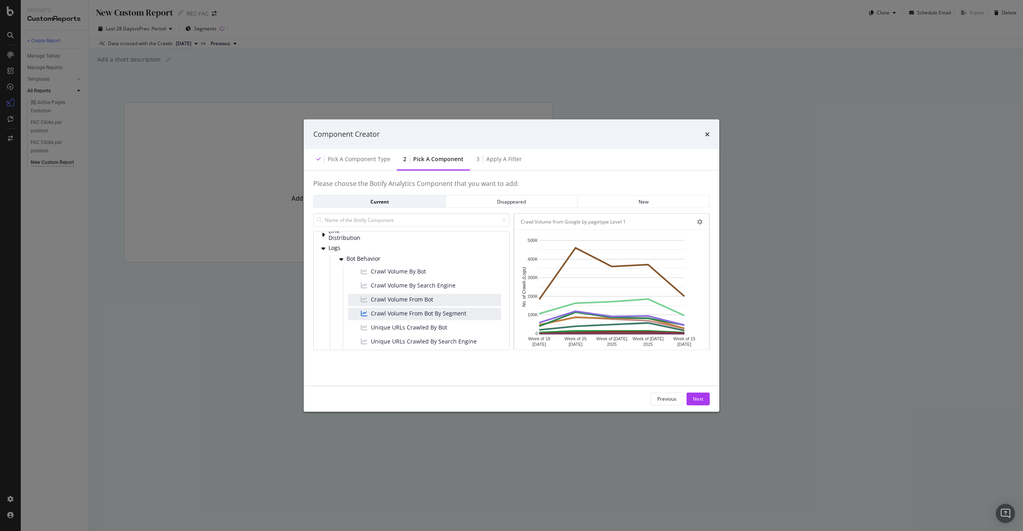
click at [641, 165] on div "Pick a Component type 2 Pick a Component 3 Apply a Filter" at bounding box center [512, 160] width 416 height 22
click at [412, 301] on span "Unique URLs Crawled By Bot" at bounding box center [409, 303] width 76 height 8
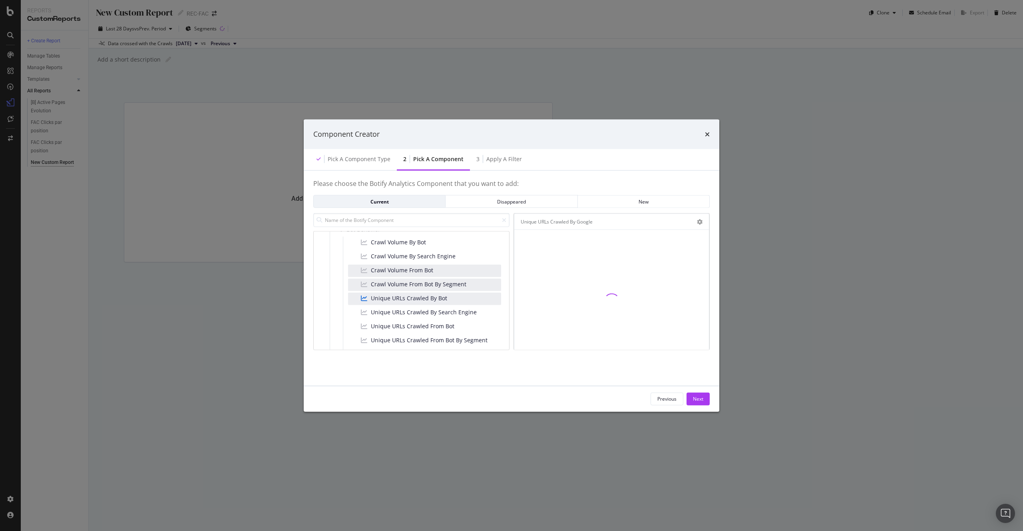
scroll to position [112, 0]
click at [452, 315] on span "Unique URLs Crawled From Bot" at bounding box center [413, 315] width 84 height 8
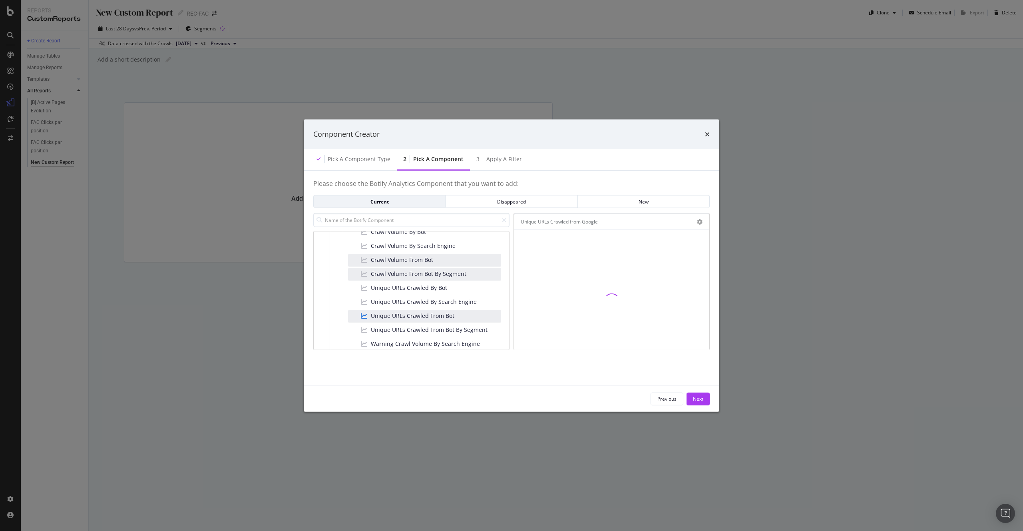
click at [576, 224] on div "Unique URLs Crawled from Google" at bounding box center [559, 221] width 77 height 8
click at [585, 221] on div "Unique URLs Crawled from Google" at bounding box center [559, 221] width 77 height 8
click at [351, 167] on div "Pick a Component type" at bounding box center [353, 159] width 87 height 22
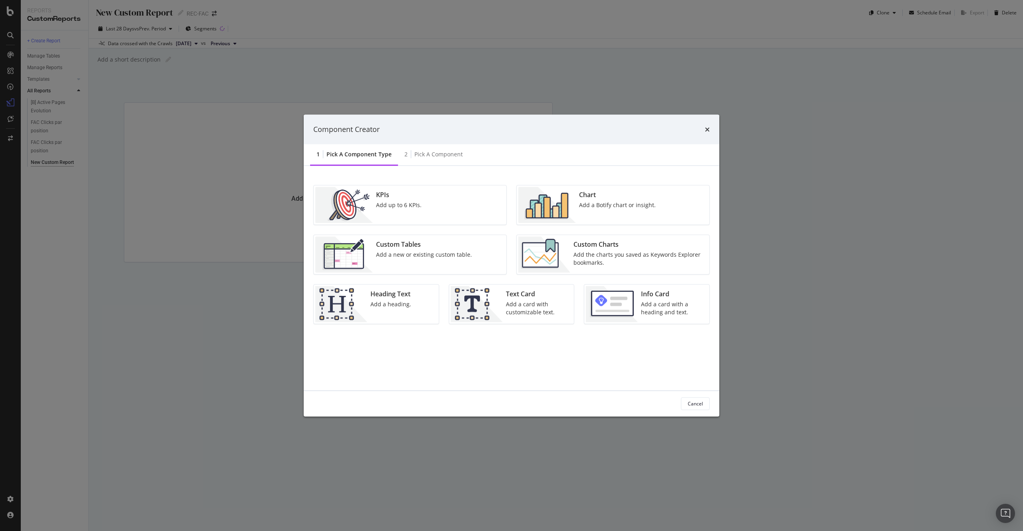
click at [595, 197] on div "Chart" at bounding box center [617, 194] width 77 height 9
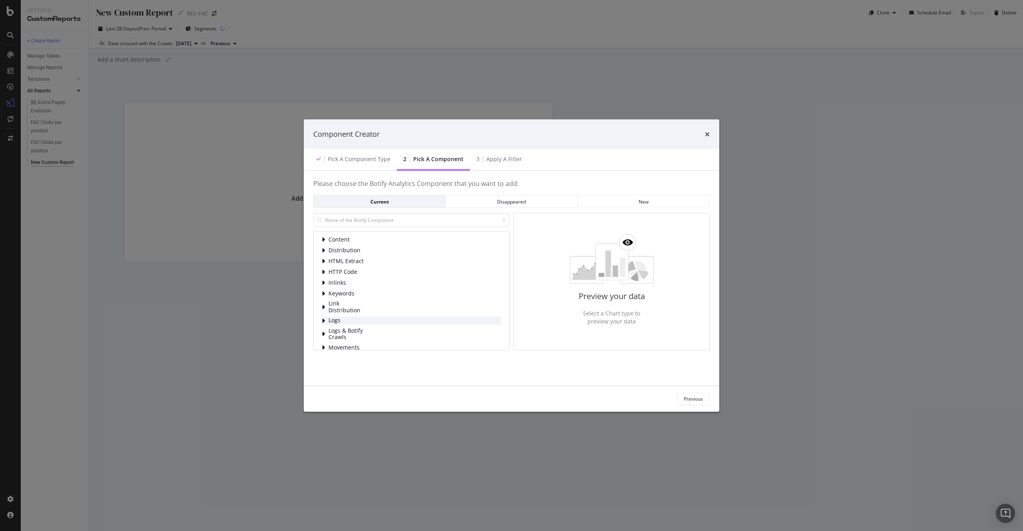
scroll to position [41, 0]
click at [321, 339] on div "Content Distribution HTML Extract HTTP Code Inlinks Keywords Link Distribution …" at bounding box center [411, 290] width 196 height 119
click at [323, 339] on icon "modal" at bounding box center [323, 339] width 3 height 6
click at [326, 266] on div "modal" at bounding box center [324, 268] width 5 height 8
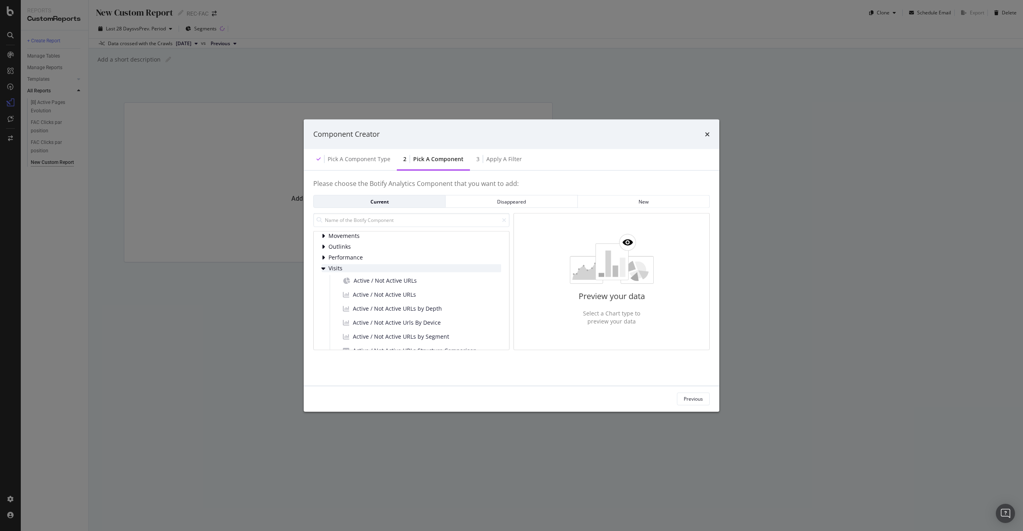
scroll to position [41, 0]
click at [322, 290] on icon "modal" at bounding box center [323, 292] width 3 height 6
click at [326, 283] on div "modal" at bounding box center [324, 281] width 5 height 8
click at [323, 280] on icon "modal" at bounding box center [323, 279] width 3 height 6
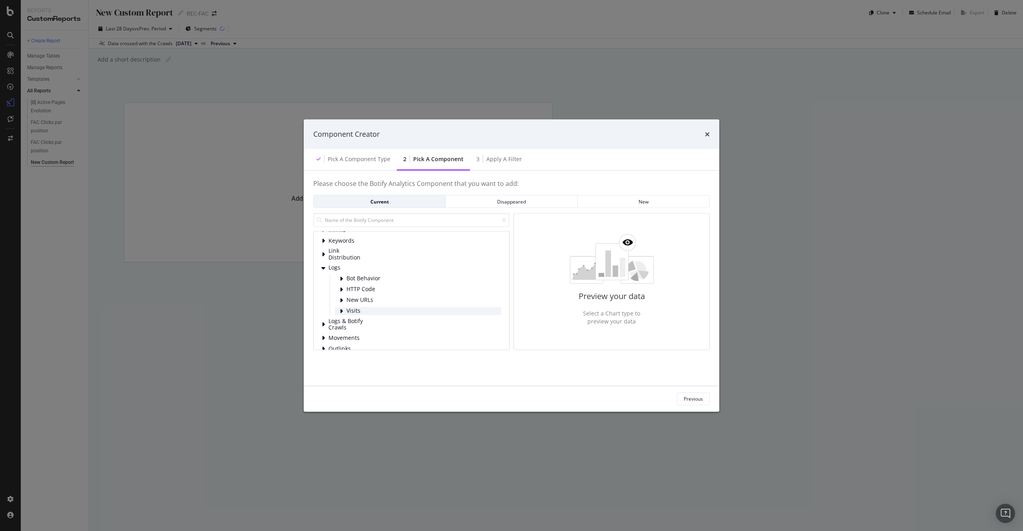
click at [341, 310] on icon "modal" at bounding box center [341, 310] width 3 height 6
click at [341, 310] on icon "modal" at bounding box center [341, 310] width 4 height 6
click at [343, 279] on icon "modal" at bounding box center [341, 278] width 3 height 6
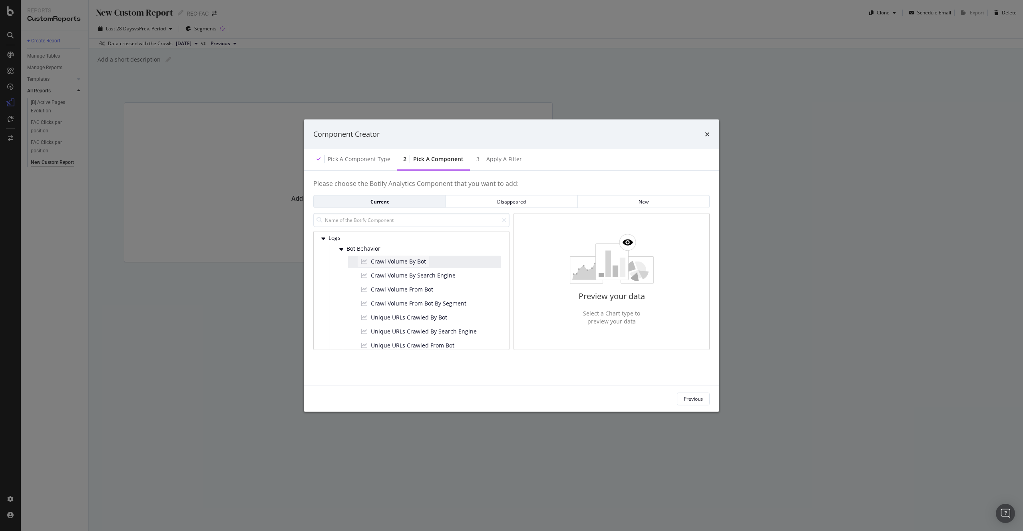
click at [411, 262] on span "Crawl Volume By Bot" at bounding box center [398, 261] width 55 height 8
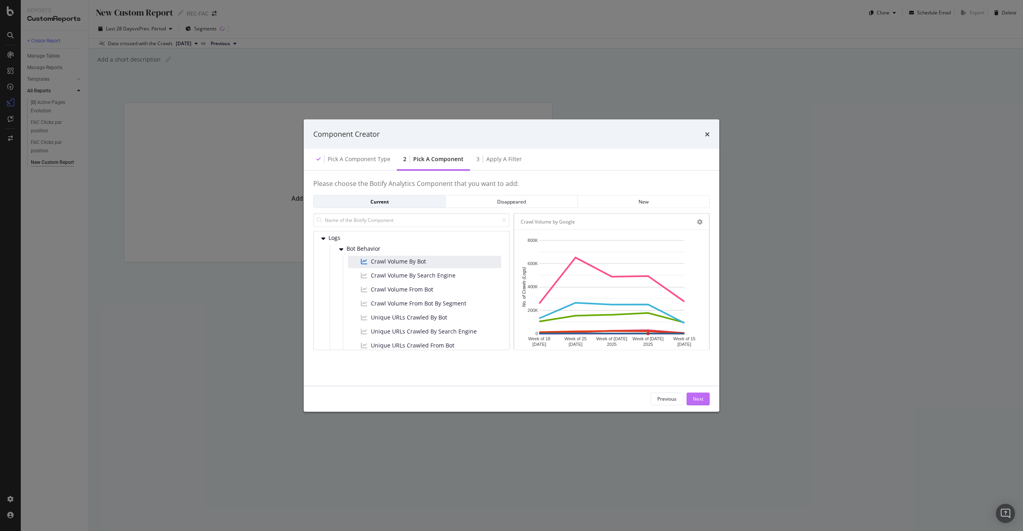
click at [694, 400] on div "Next" at bounding box center [698, 398] width 10 height 7
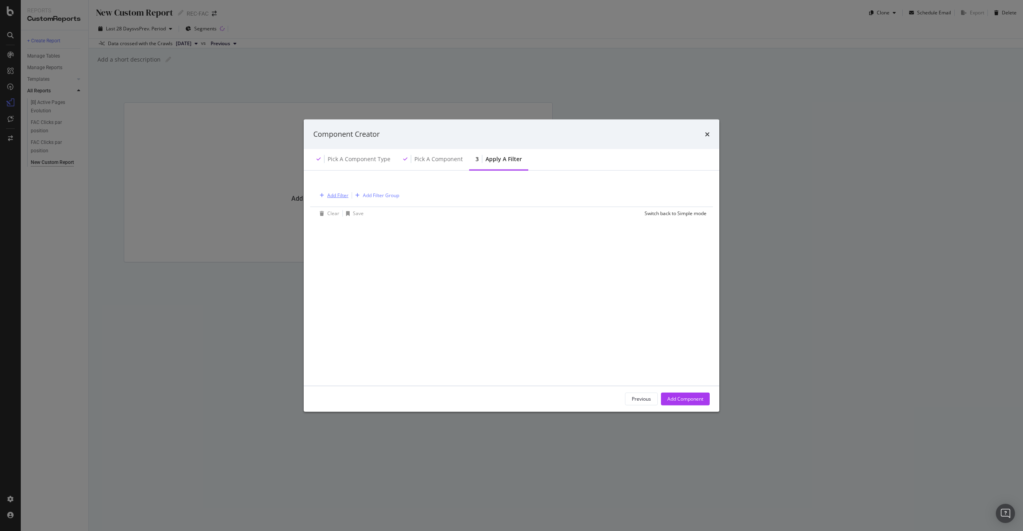
click at [337, 193] on div "Add Filter" at bounding box center [337, 195] width 21 height 7
click at [331, 265] on span "Logs" at bounding box center [333, 264] width 10 height 7
click at [338, 272] on div "Segments" at bounding box center [337, 276] width 37 height 8
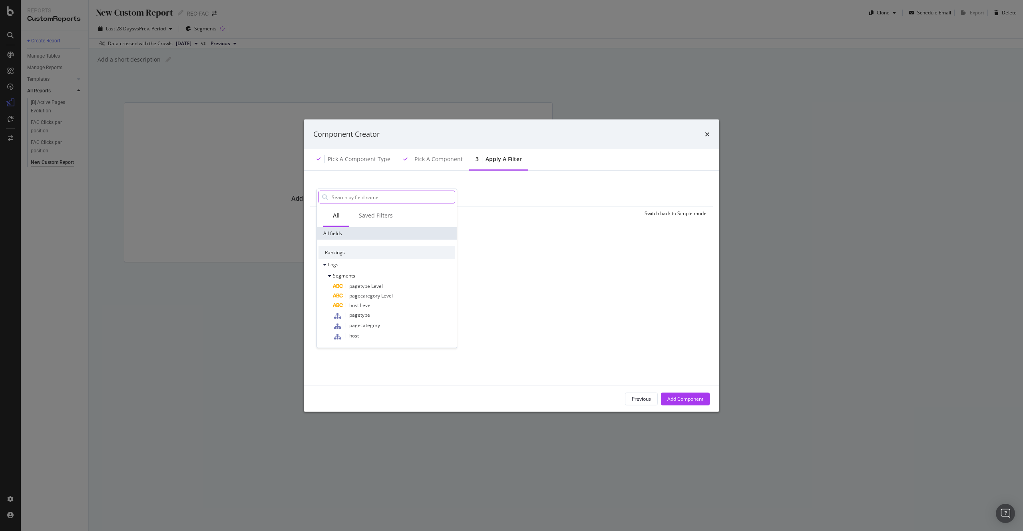
click at [417, 201] on input "modal" at bounding box center [393, 197] width 124 height 12
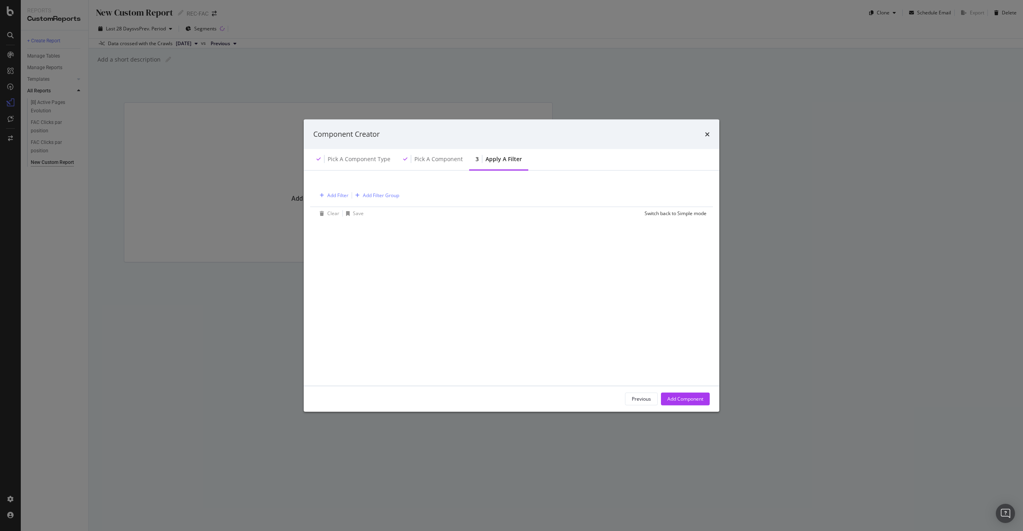
click at [519, 188] on div "Add Filter Add Filter Group" at bounding box center [512, 194] width 390 height 23
click at [383, 193] on div "Add Filter Group" at bounding box center [381, 195] width 36 height 7
drag, startPoint x: 546, startPoint y: 220, endPoint x: 464, endPoint y: 199, distance: 84.8
click at [546, 220] on div "Add Filter Add Filter Group Clear Save Switch back to Simple mode" at bounding box center [511, 278] width 397 height 196
click at [439, 159] on div "Pick a Component" at bounding box center [439, 159] width 48 height 8
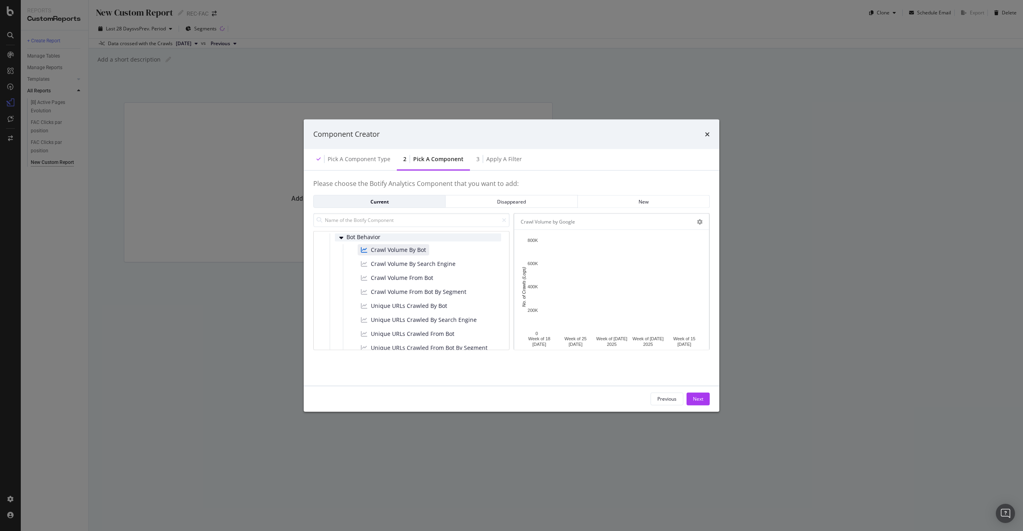
scroll to position [145, 0]
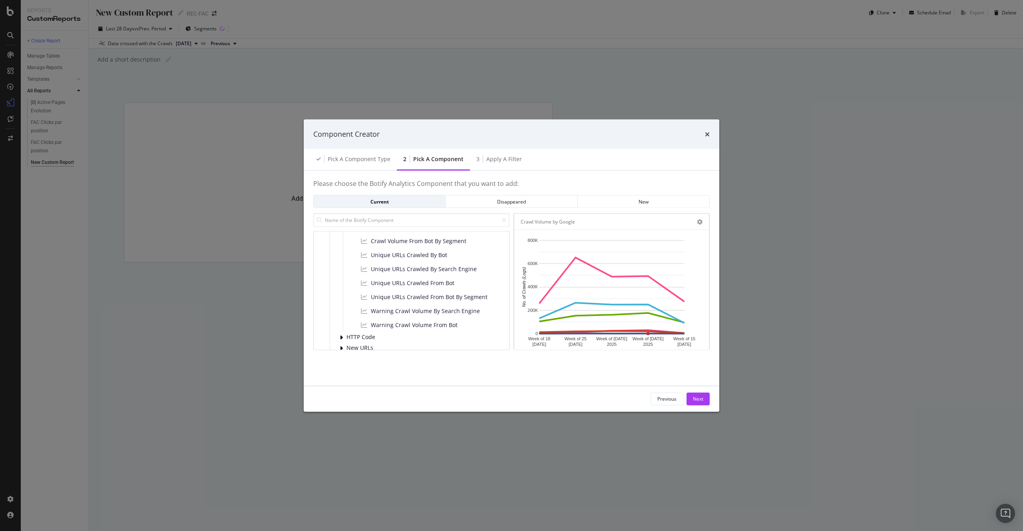
click at [712, 136] on div "Component Creator" at bounding box center [512, 135] width 416 height 30
click at [709, 133] on icon "times" at bounding box center [707, 134] width 5 height 6
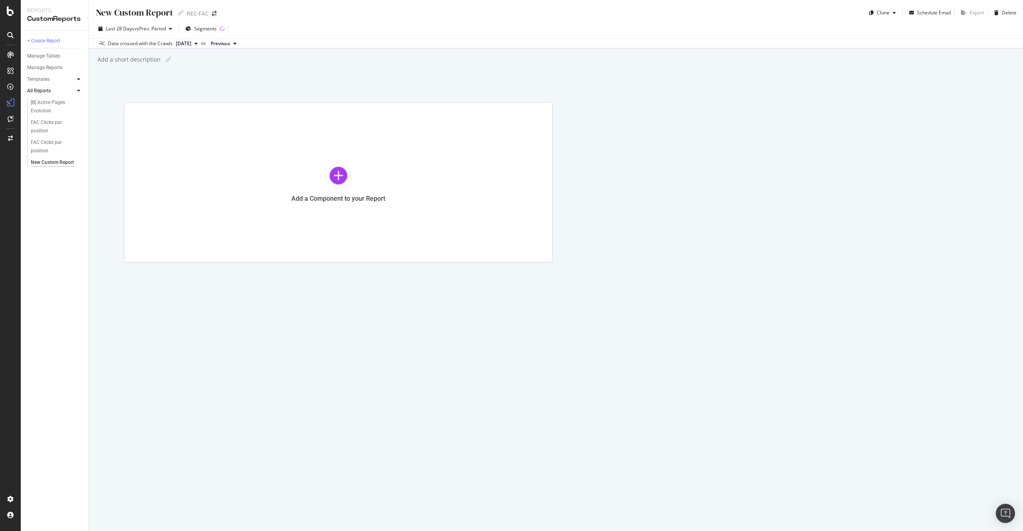
click at [76, 79] on div at bounding box center [79, 79] width 8 height 8
click at [64, 90] on div "AI Bots in Search" at bounding box center [49, 91] width 36 height 8
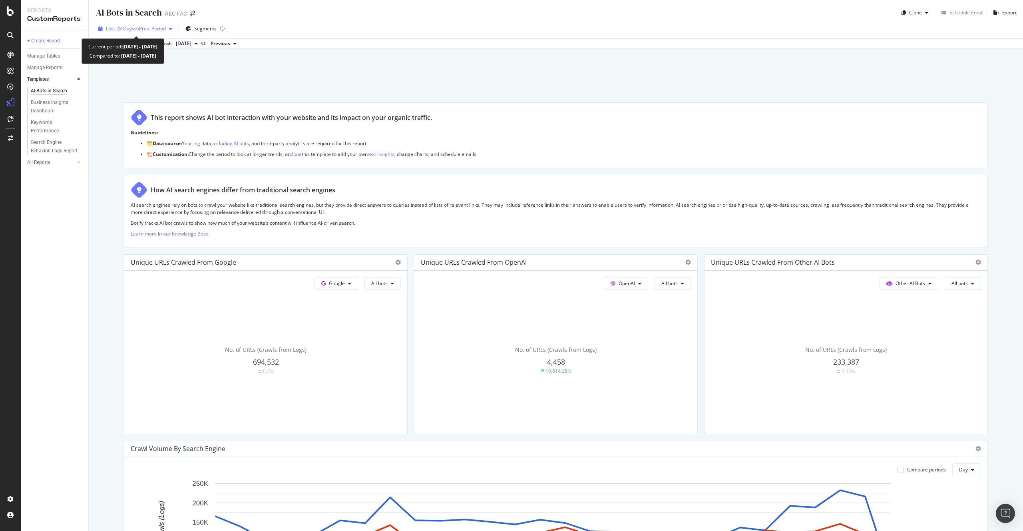
click at [124, 30] on span "Last 28 Days" at bounding box center [120, 28] width 28 height 7
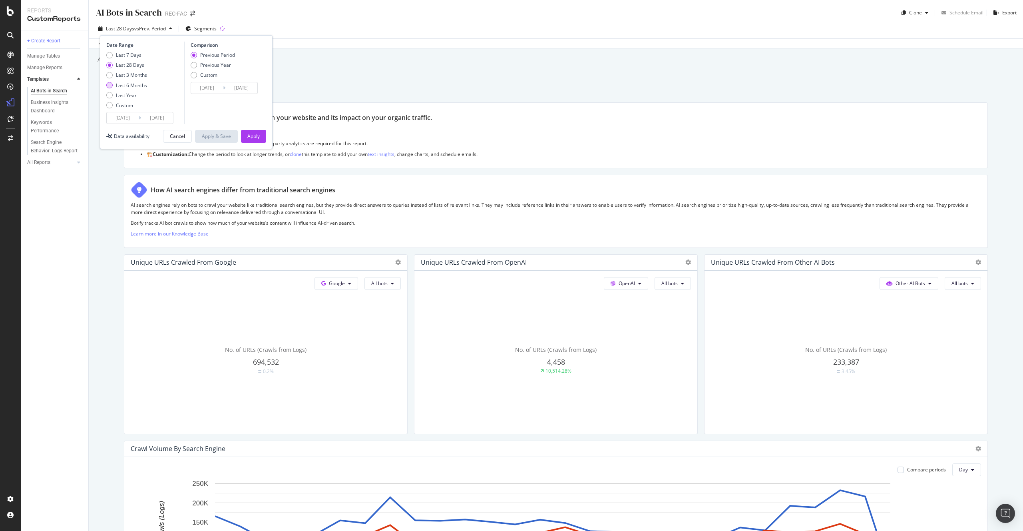
click at [136, 87] on div "Last 6 Months" at bounding box center [131, 85] width 31 height 7
type input "2025/03/18"
type input "2024/09/14"
type input "2025/03/17"
click at [251, 137] on div "Apply" at bounding box center [253, 136] width 12 height 7
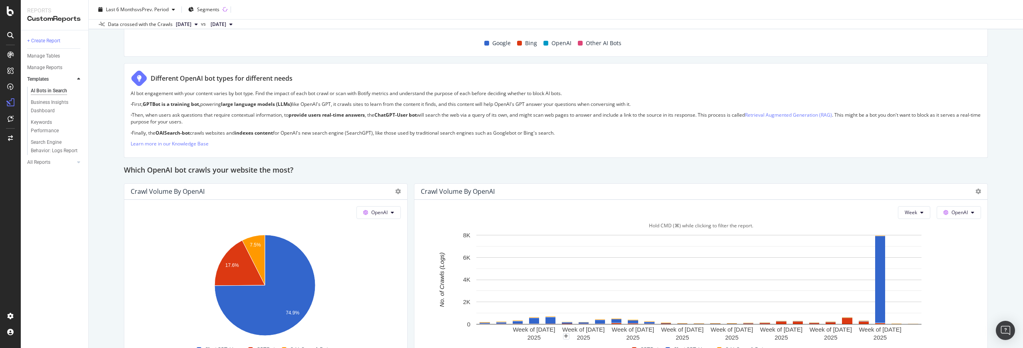
scroll to position [650, 0]
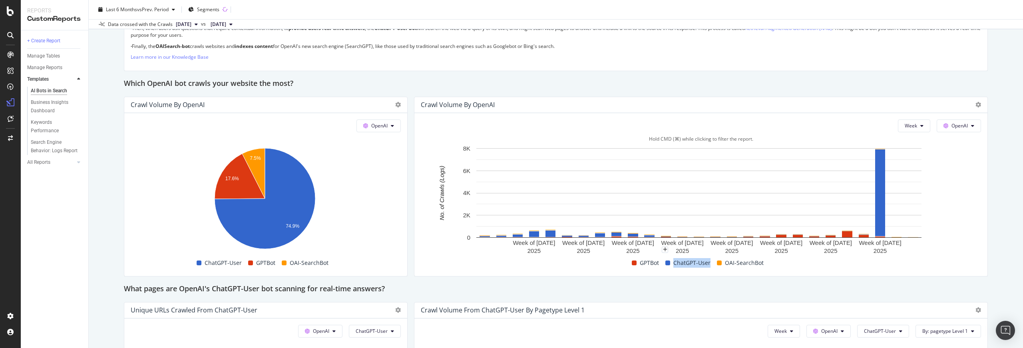
drag, startPoint x: 706, startPoint y: 263, endPoint x: 670, endPoint y: 265, distance: 36.9
click at [670, 265] on div "ChatGPT-User" at bounding box center [688, 263] width 52 height 10
copy span "ChatGPT-User"
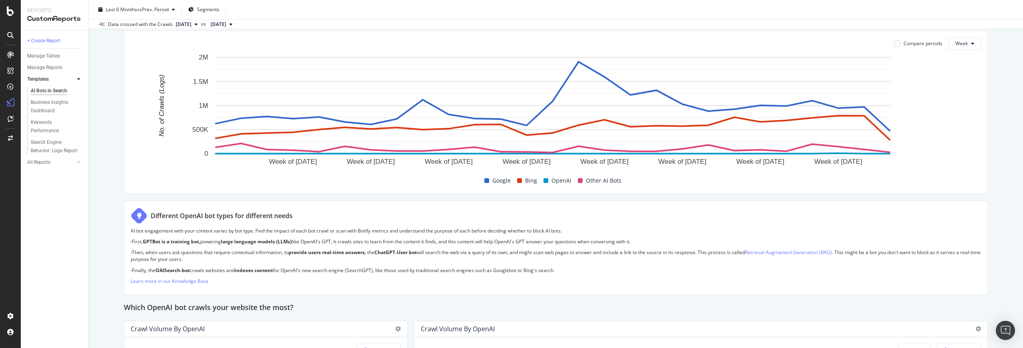
scroll to position [719, 0]
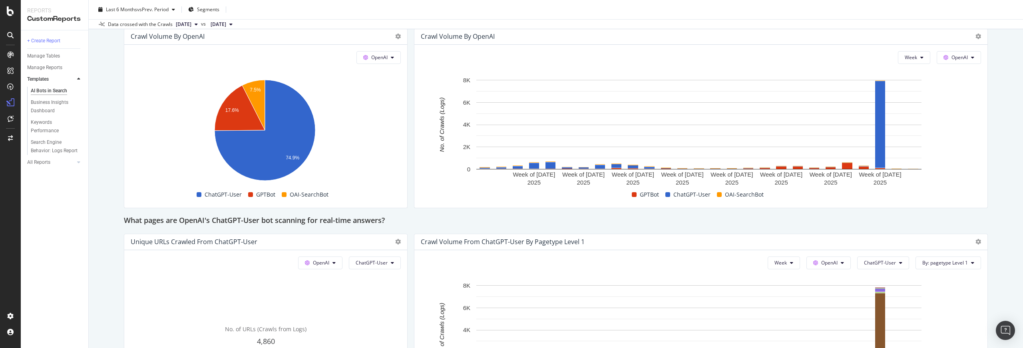
click at [42, 167] on div "All Reports" at bounding box center [57, 163] width 61 height 12
click at [81, 162] on div at bounding box center [79, 162] width 8 height 8
click at [65, 162] on div "New Custom Report" at bounding box center [52, 162] width 43 height 8
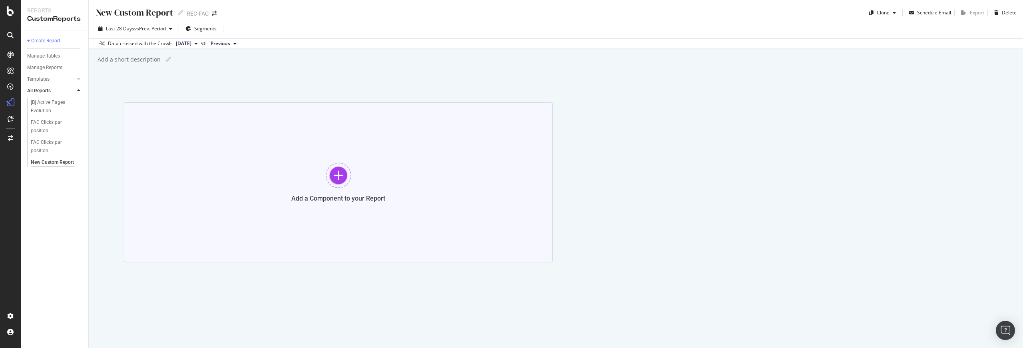
click at [340, 185] on div at bounding box center [339, 176] width 26 height 26
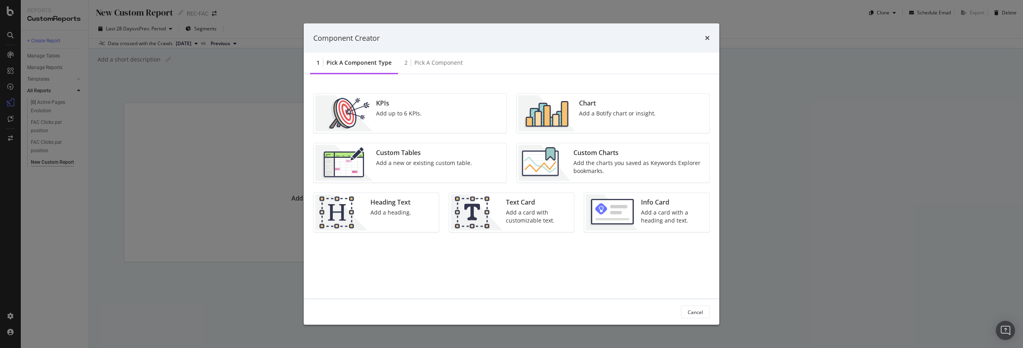
click at [431, 119] on div "KPIs Add up to 6 KPIs." at bounding box center [410, 113] width 193 height 39
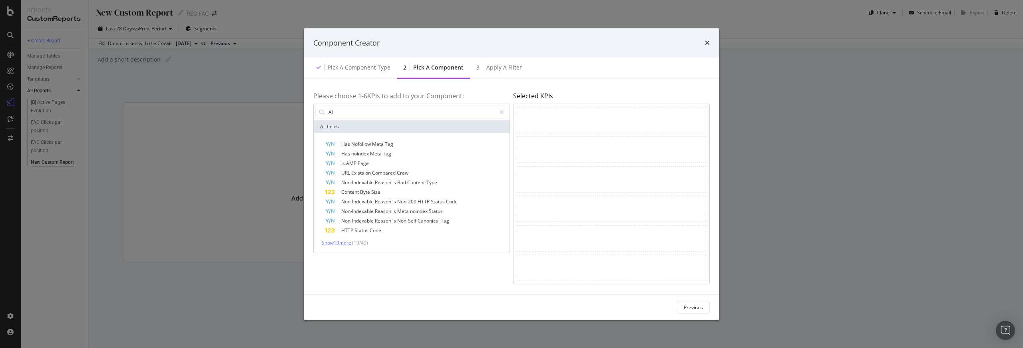
type input "AI"
click at [346, 241] on span "Show 10 more" at bounding box center [337, 242] width 30 height 7
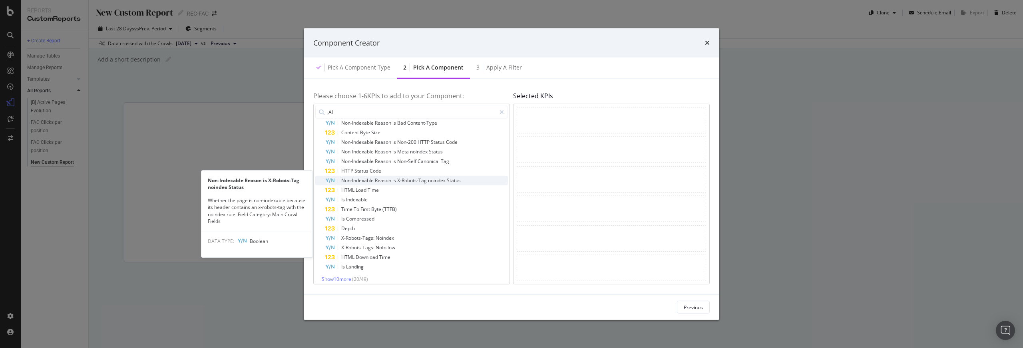
scroll to position [65, 0]
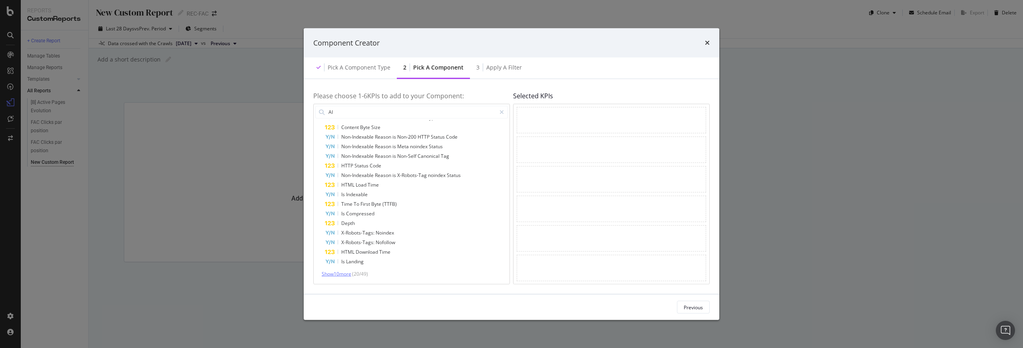
click at [346, 272] on span "Show 10 more" at bounding box center [337, 273] width 30 height 7
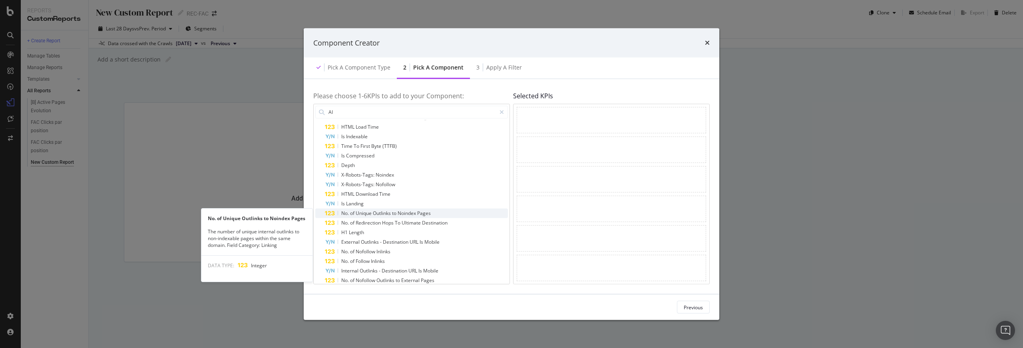
scroll to position [161, 0]
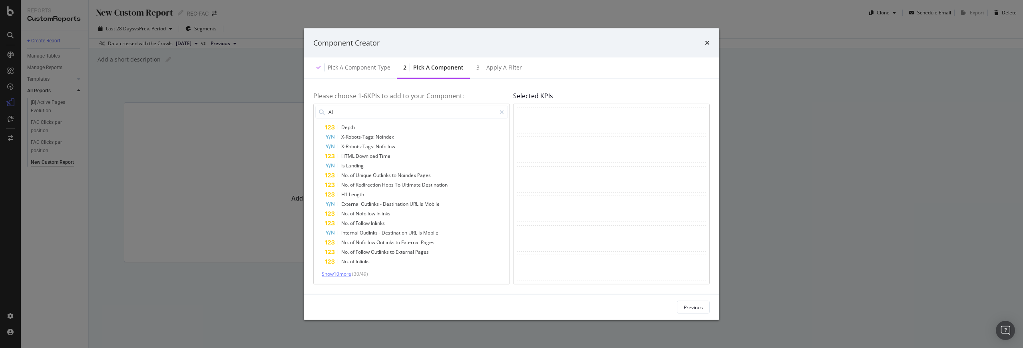
click at [349, 271] on span "Show 10 more" at bounding box center [337, 273] width 30 height 7
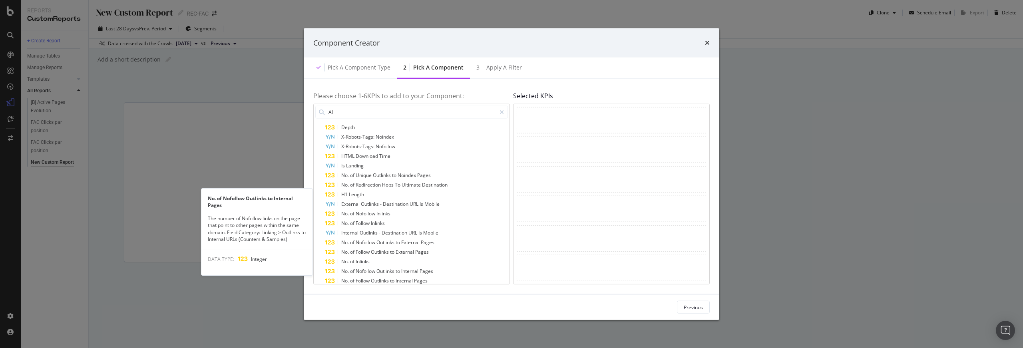
scroll to position [257, 0]
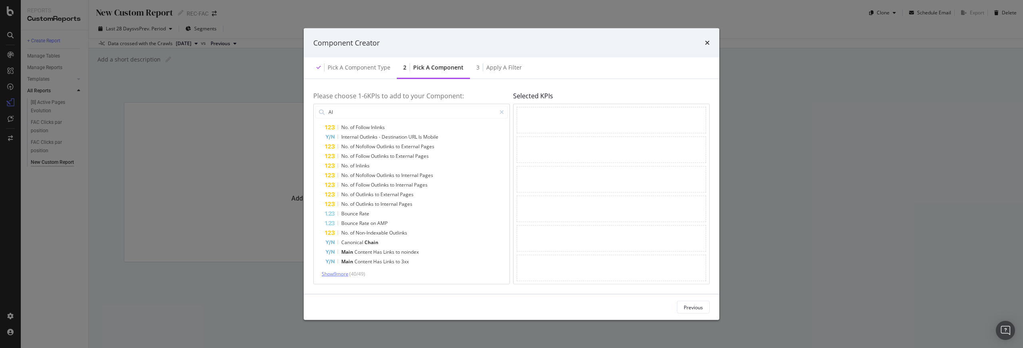
click at [343, 274] on span "Show 9 more" at bounding box center [335, 273] width 27 height 7
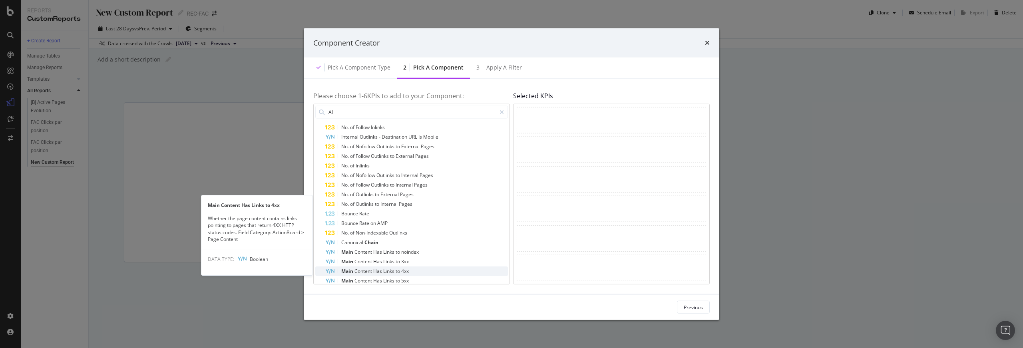
scroll to position [332, 0]
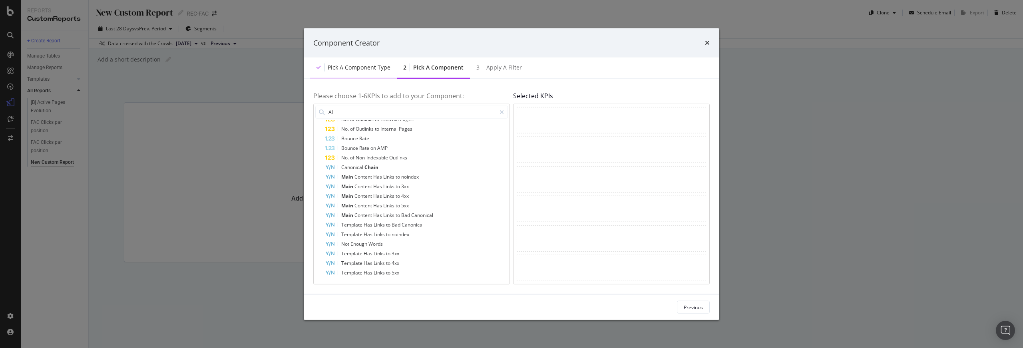
click at [376, 70] on div "Pick a Component type" at bounding box center [359, 68] width 63 height 8
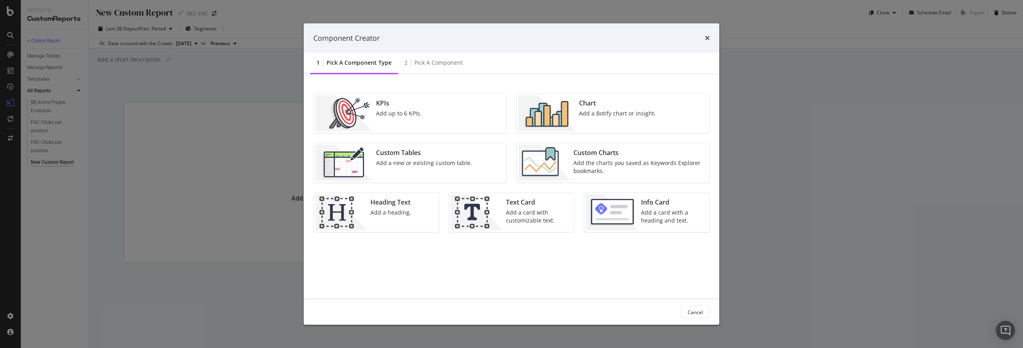
click at [581, 115] on div "Add a Botify chart or insight." at bounding box center [617, 114] width 77 height 8
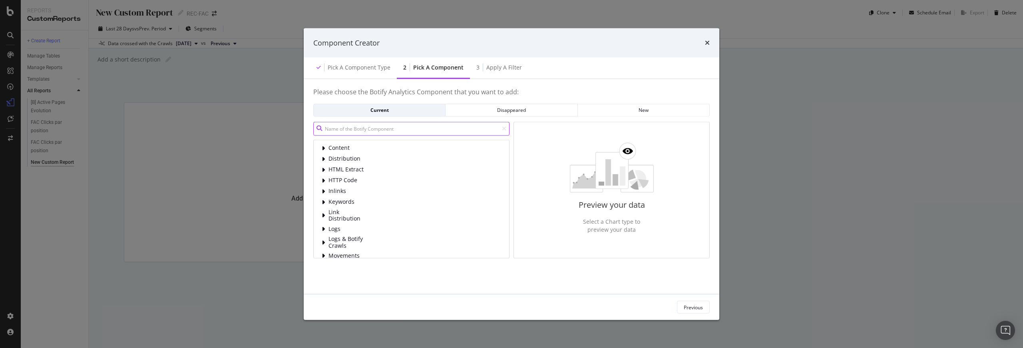
click at [369, 131] on input "modal" at bounding box center [411, 129] width 196 height 14
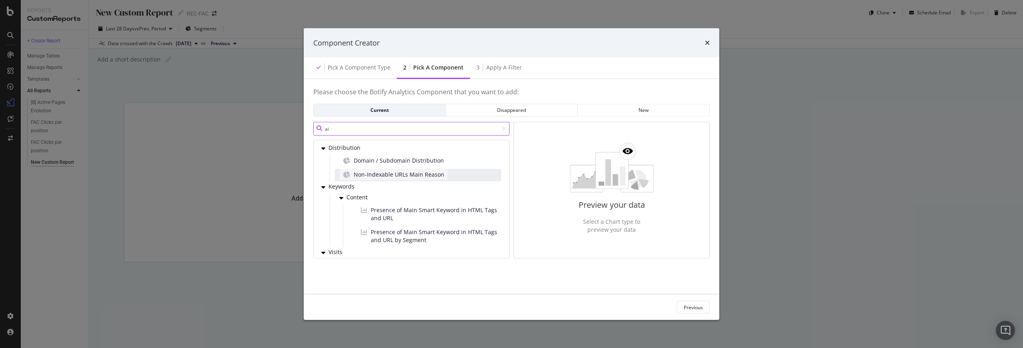
scroll to position [18, 0]
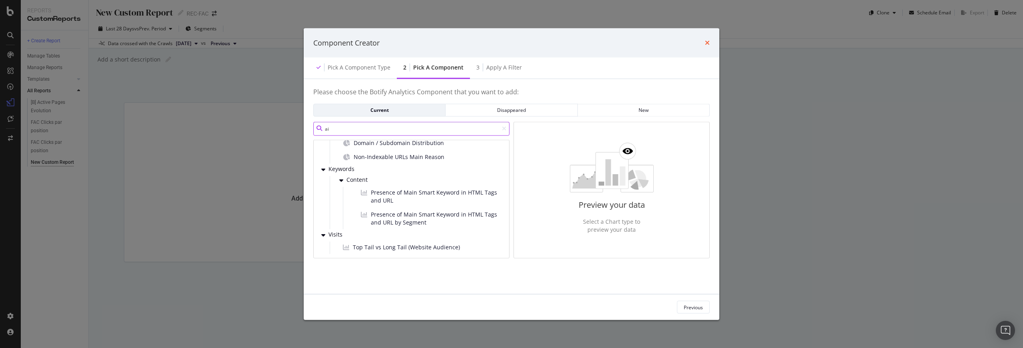
type input "ai"
click at [710, 42] on icon "times" at bounding box center [707, 43] width 5 height 6
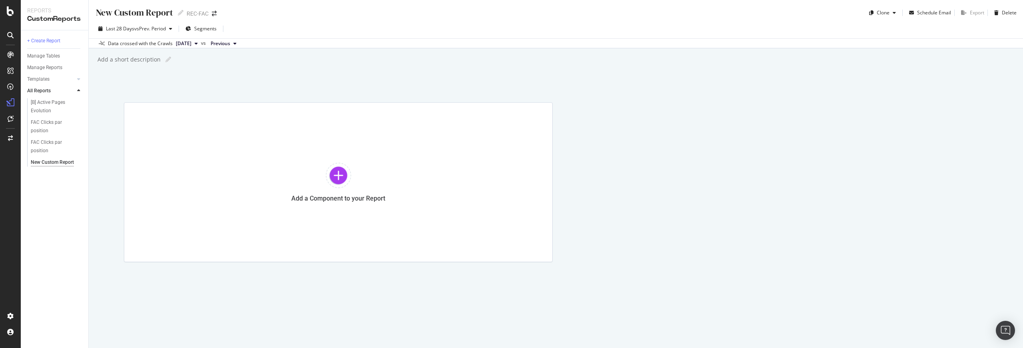
click at [341, 56] on div "Add a short description Add a short description" at bounding box center [560, 60] width 927 height 12
click at [208, 24] on div "Segments" at bounding box center [200, 29] width 31 height 12
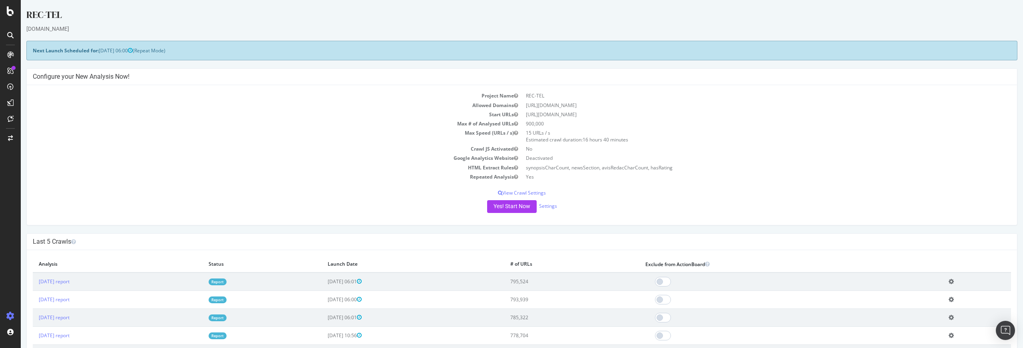
click at [227, 281] on link "Report" at bounding box center [218, 282] width 18 height 7
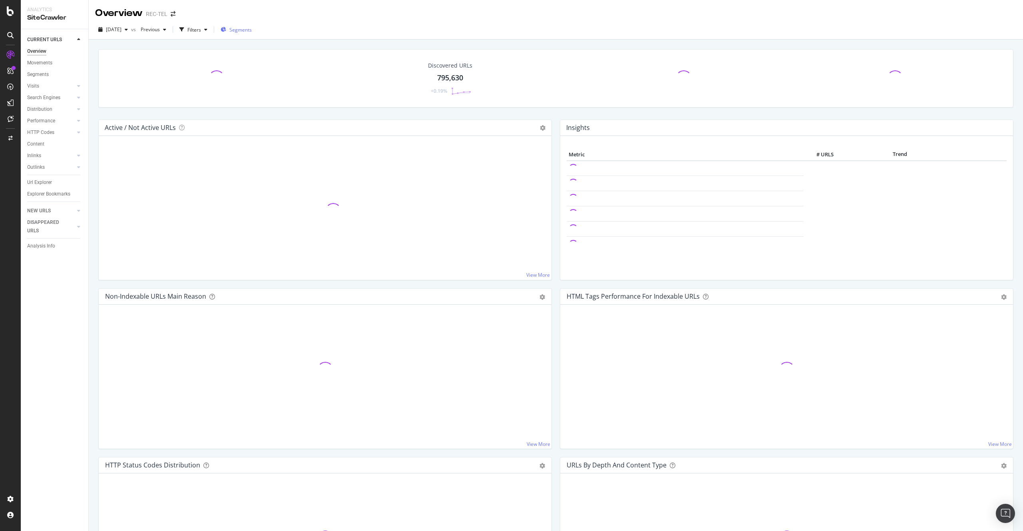
drag, startPoint x: 256, startPoint y: 36, endPoint x: 257, endPoint y: 32, distance: 4.4
click at [256, 36] on div "[DATE] vs Previous Filters Segments" at bounding box center [556, 31] width 935 height 16
click at [252, 32] on span "Segments" at bounding box center [240, 29] width 22 height 7
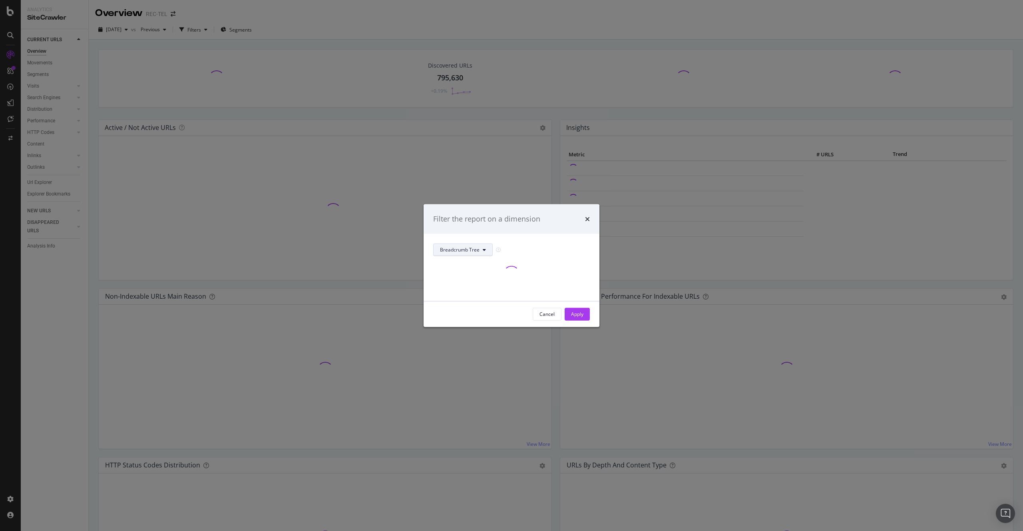
click at [471, 255] on button "Breadcrumb Tree" at bounding box center [463, 249] width 60 height 13
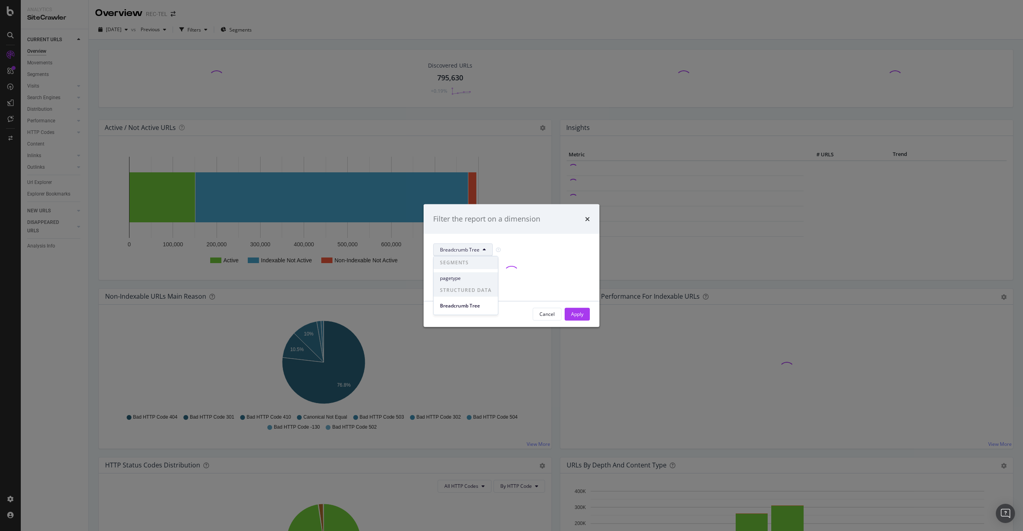
click at [474, 280] on span "pagetype" at bounding box center [466, 278] width 52 height 7
click at [577, 309] on div "Apply" at bounding box center [577, 314] width 12 height 12
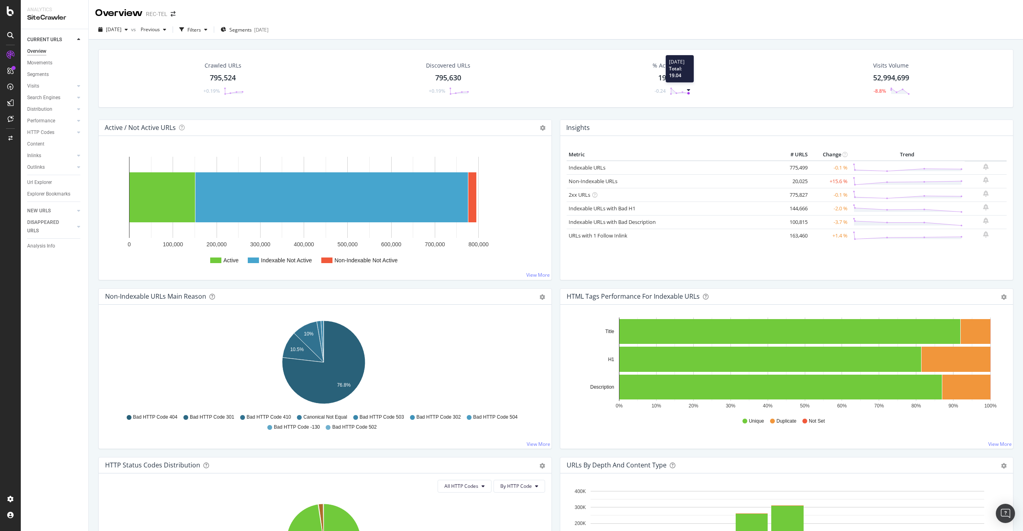
drag, startPoint x: 668, startPoint y: 88, endPoint x: 686, endPoint y: 93, distance: 19.2
click at [686, 93] on div "% Active URLs 19.03 % -0.24 [DATE] Total: 19.04" at bounding box center [671, 79] width 53 height 42
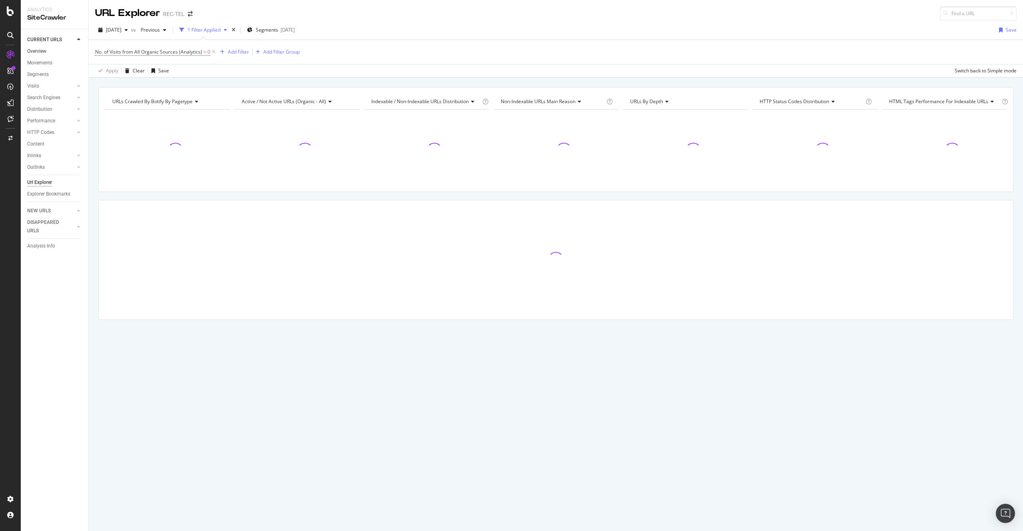
click at [48, 51] on link "Overview" at bounding box center [55, 51] width 56 height 8
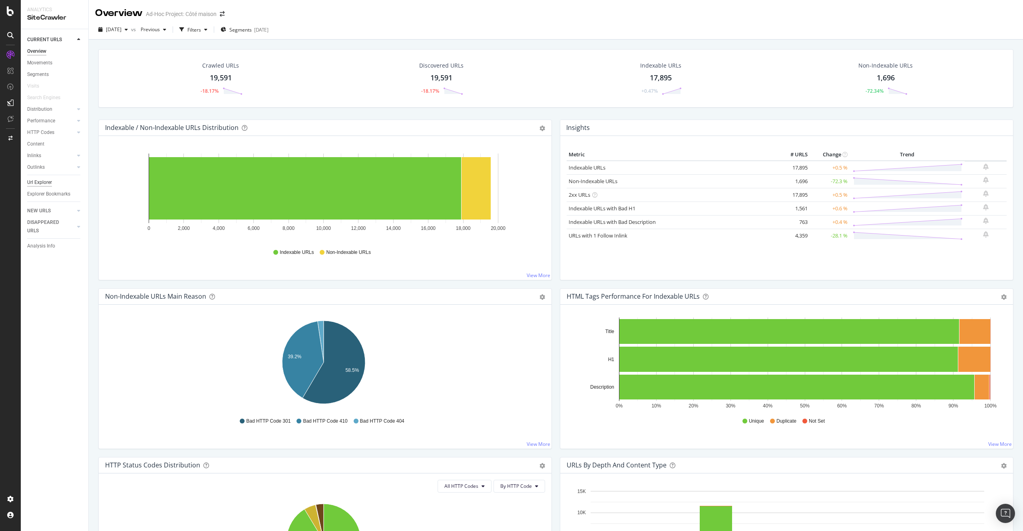
click at [47, 183] on div "Url Explorer" at bounding box center [39, 182] width 25 height 8
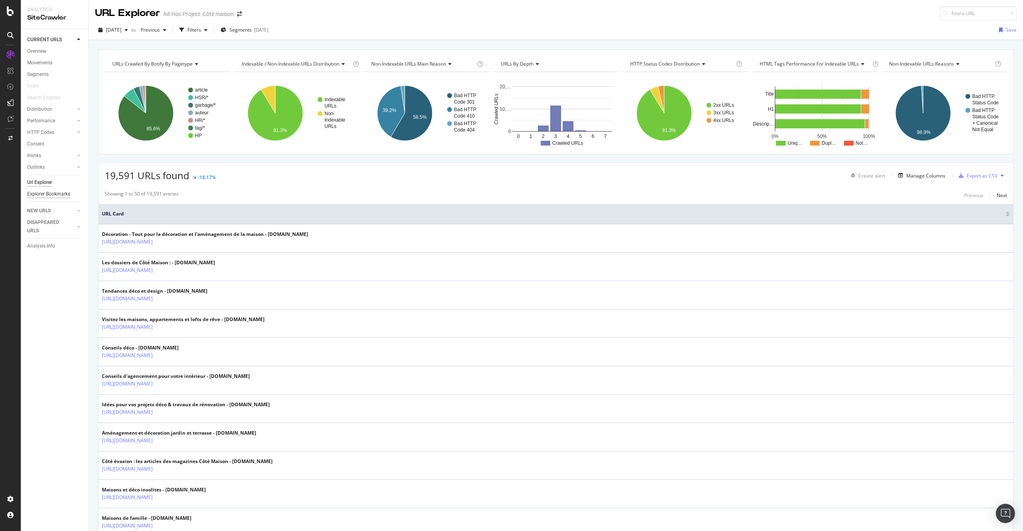
click at [54, 193] on div "Explorer Bookmarks" at bounding box center [48, 194] width 43 height 8
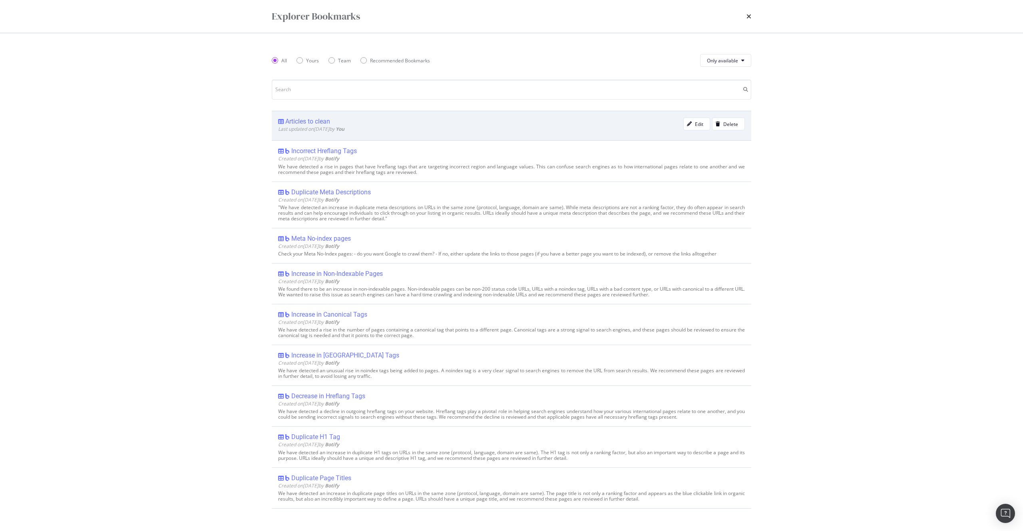
click at [315, 121] on div "Articles to clean" at bounding box center [307, 122] width 45 height 8
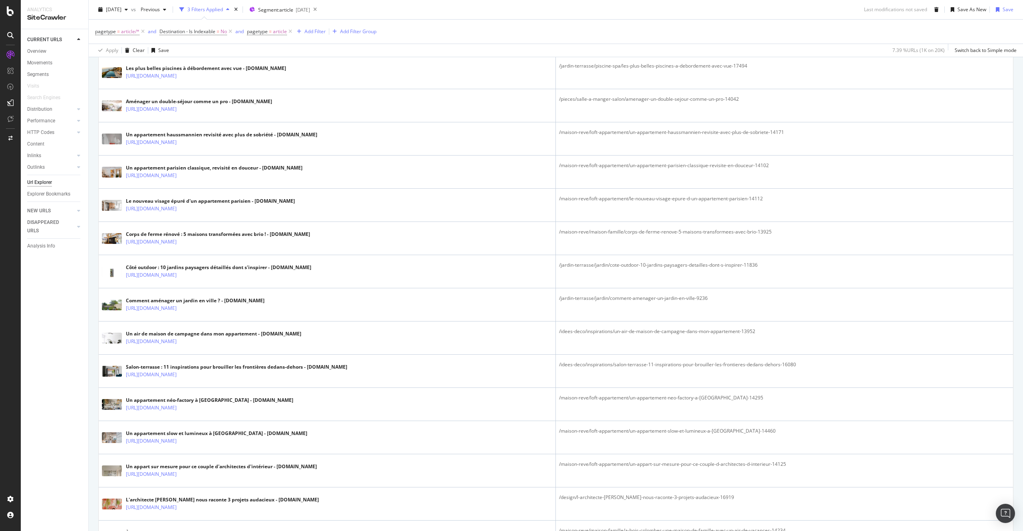
scroll to position [1348, 0]
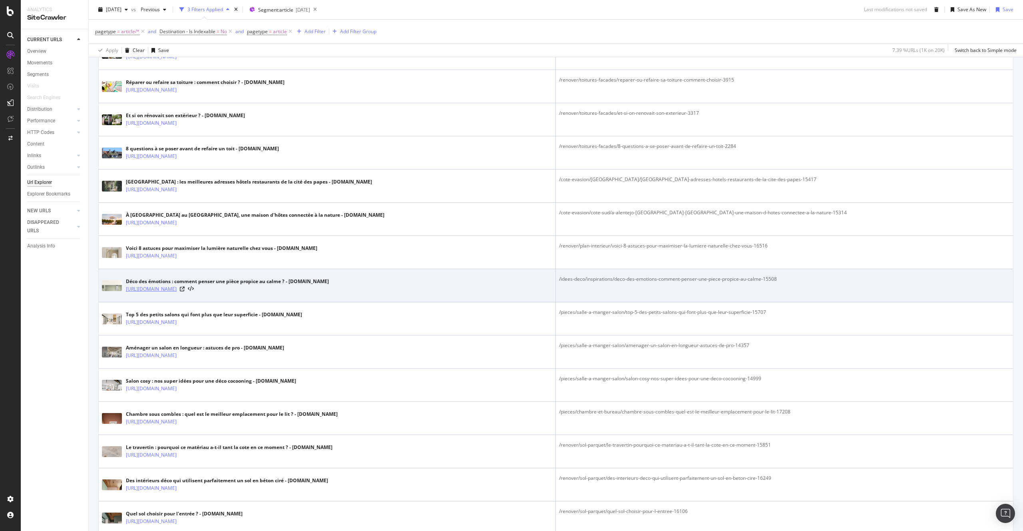
click at [177, 290] on link "[URL][DOMAIN_NAME]" at bounding box center [151, 289] width 51 height 8
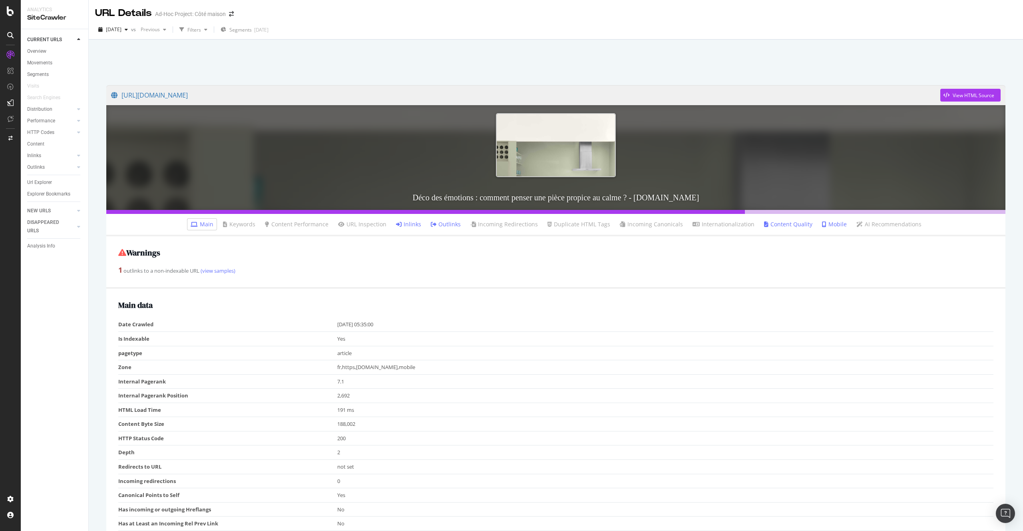
click at [457, 223] on link "Outlinks" at bounding box center [446, 224] width 30 height 8
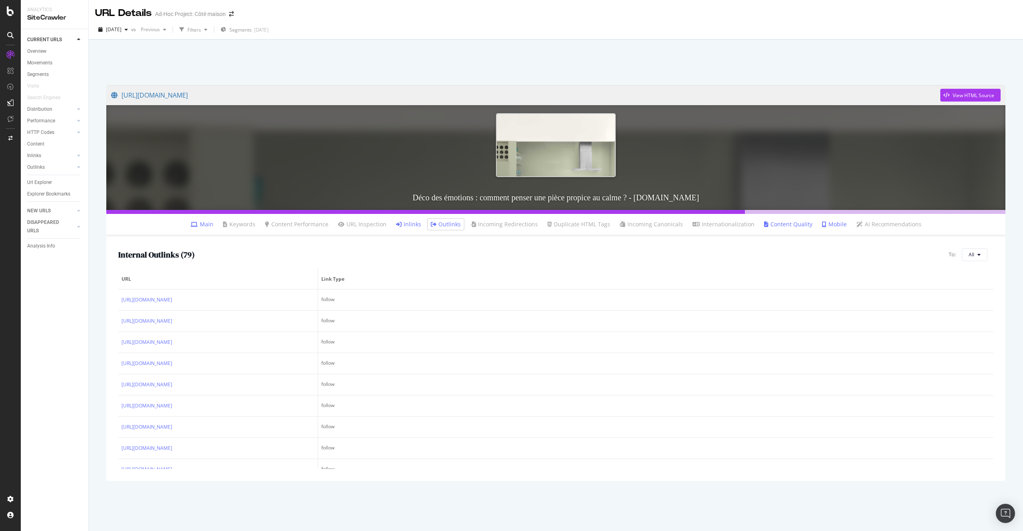
click at [989, 251] on div "To: All" at bounding box center [971, 254] width 45 height 13
drag, startPoint x: 969, startPoint y: 247, endPoint x: 971, endPoint y: 250, distance: 4.6
click at [969, 247] on div "Internal Outlinks ( 79 ) To: All URL Link Type [URL][DOMAIN_NAME] follow [URL][…" at bounding box center [556, 358] width 900 height 245
click at [972, 251] on span "All" at bounding box center [972, 254] width 6 height 7
click at [932, 275] on span "4xx URLs" at bounding box center [933, 276] width 45 height 7
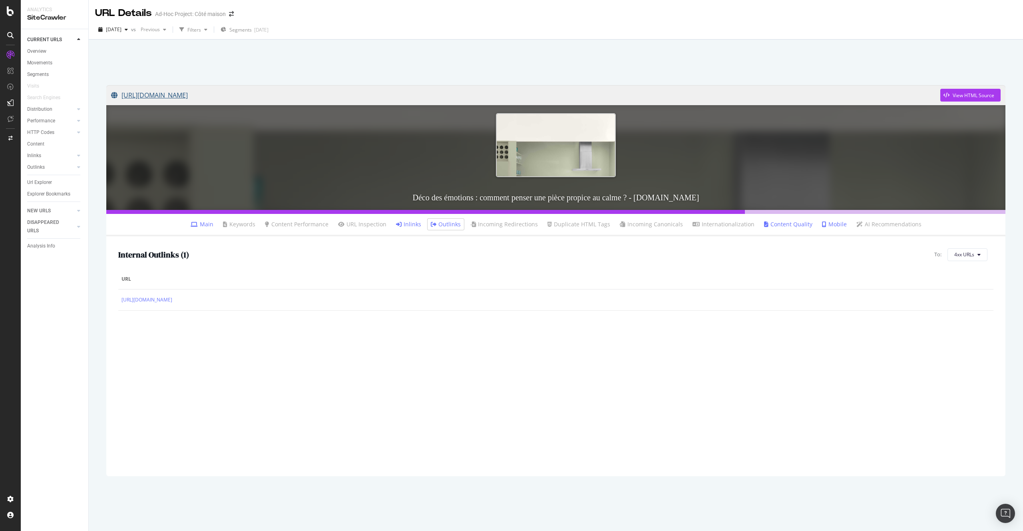
click at [487, 94] on link "[URL][DOMAIN_NAME]" at bounding box center [526, 95] width 830 height 20
